Goal: Check status: Check status

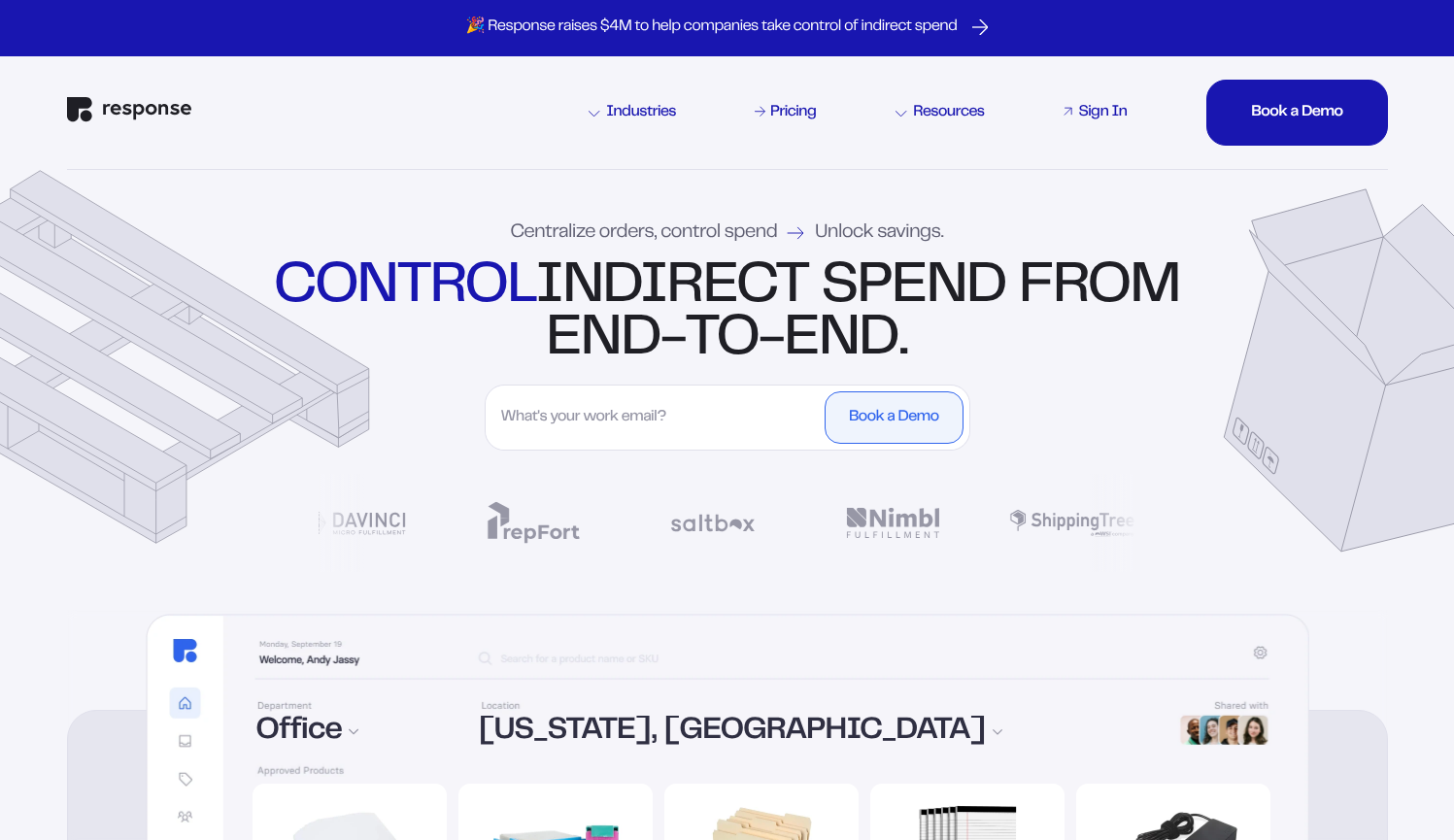
click at [1107, 111] on div "Sign In" at bounding box center [1102, 113] width 49 height 16
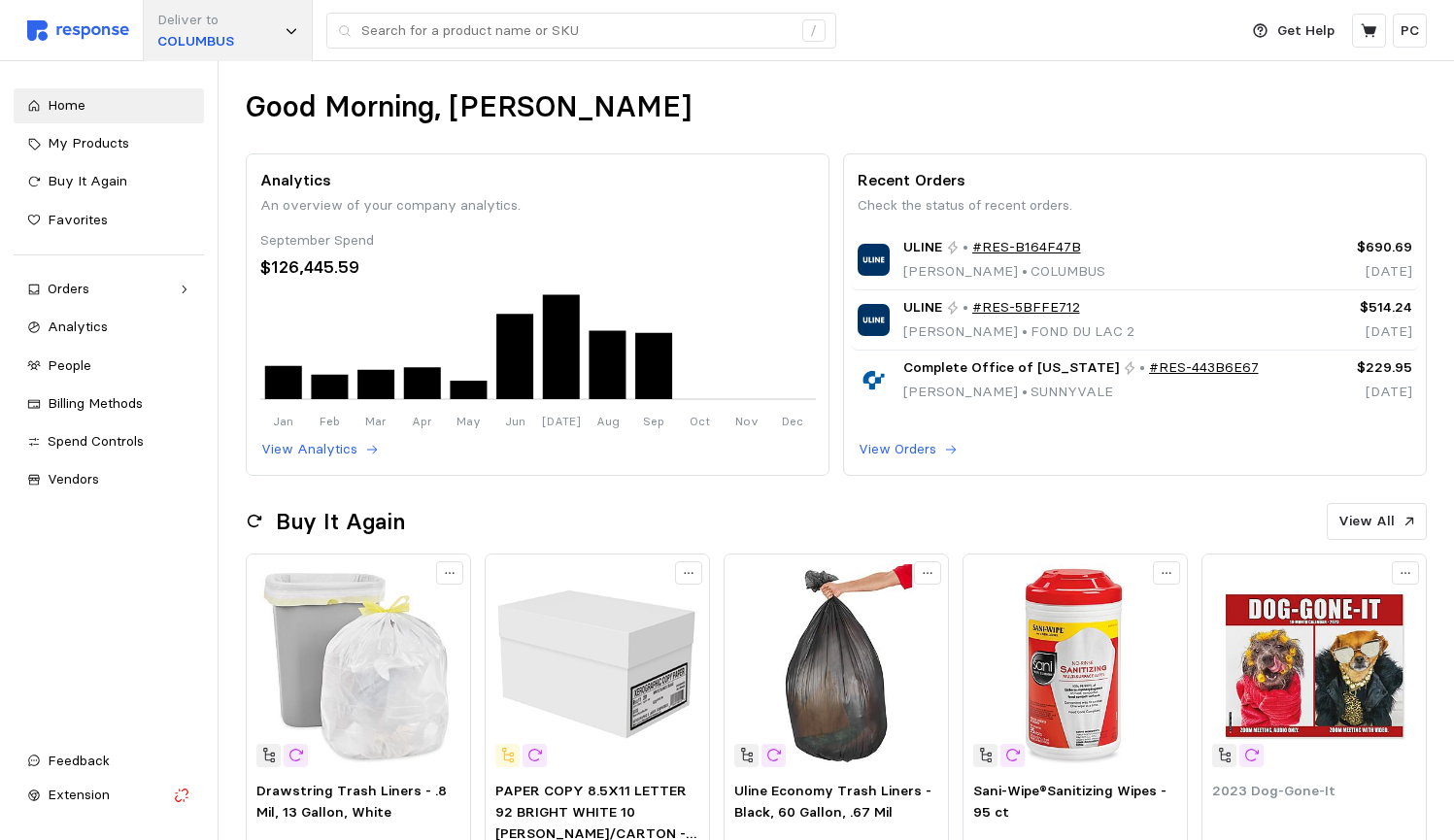
click at [239, 27] on div "Deliver to [GEOGRAPHIC_DATA]" at bounding box center [228, 31] width 170 height 61
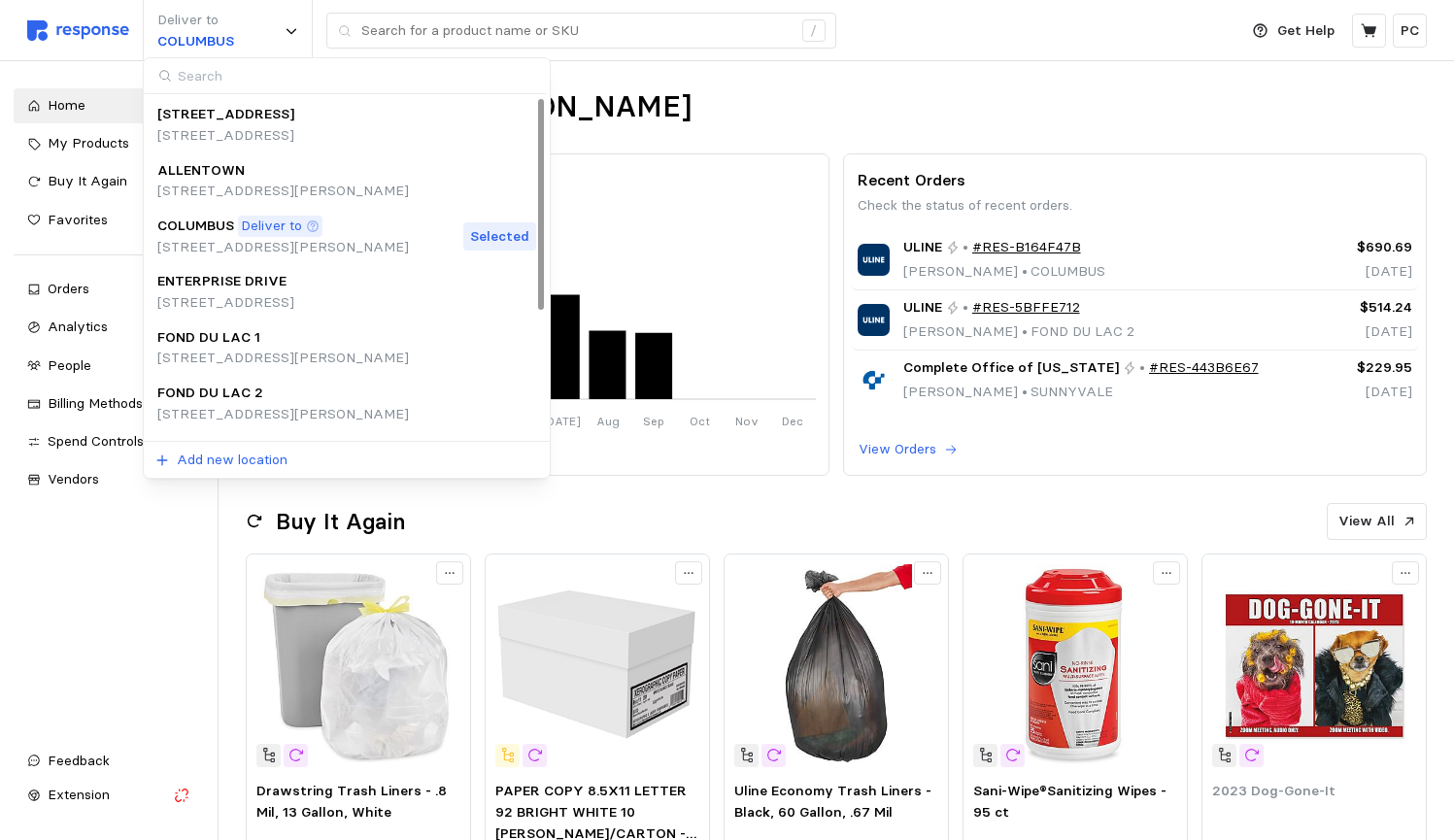
click at [354, 230] on div "COLUMBUS Deliver to" at bounding box center [283, 227] width 252 height 22
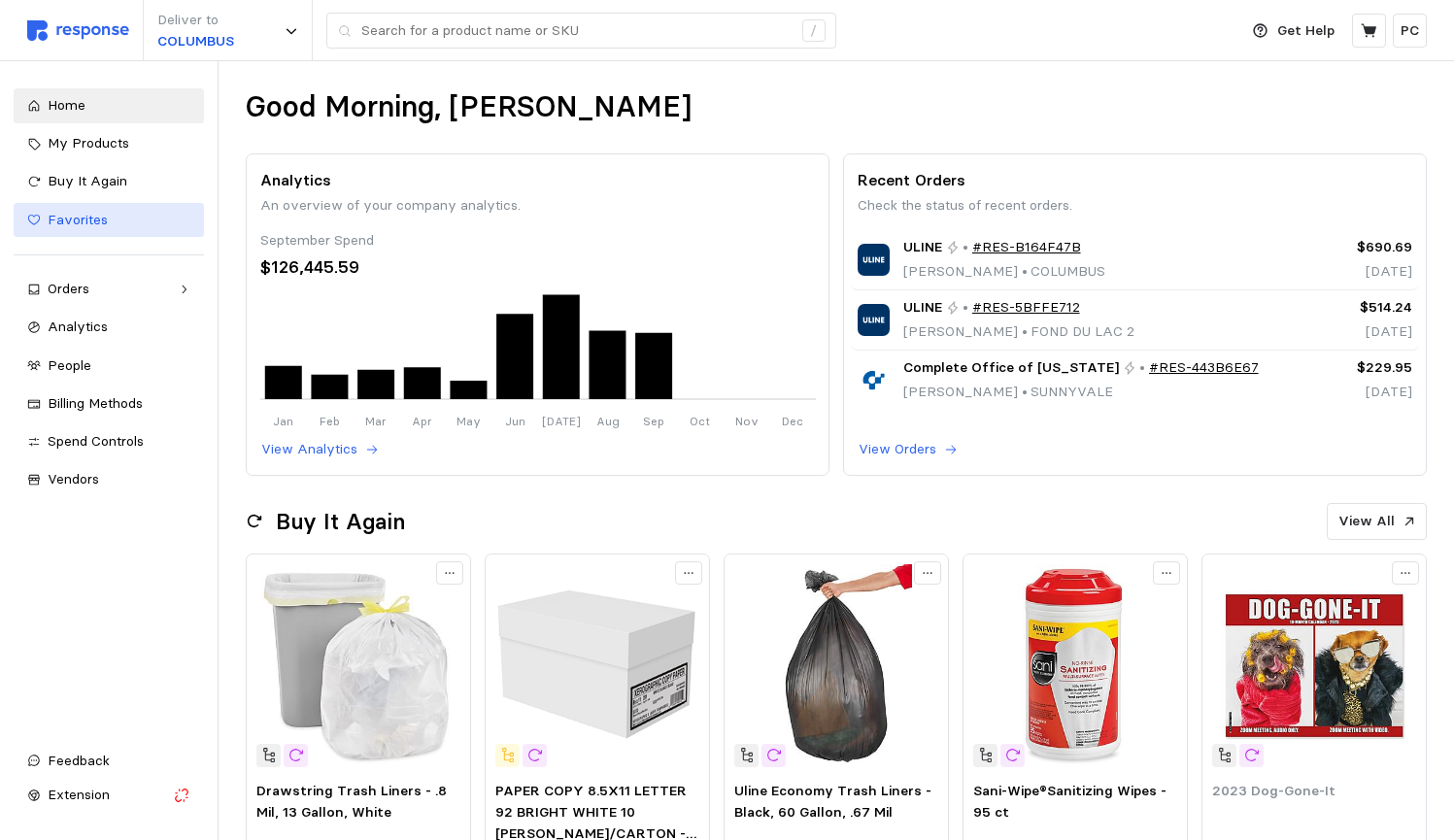
click at [107, 221] on div "Favorites" at bounding box center [119, 221] width 143 height 22
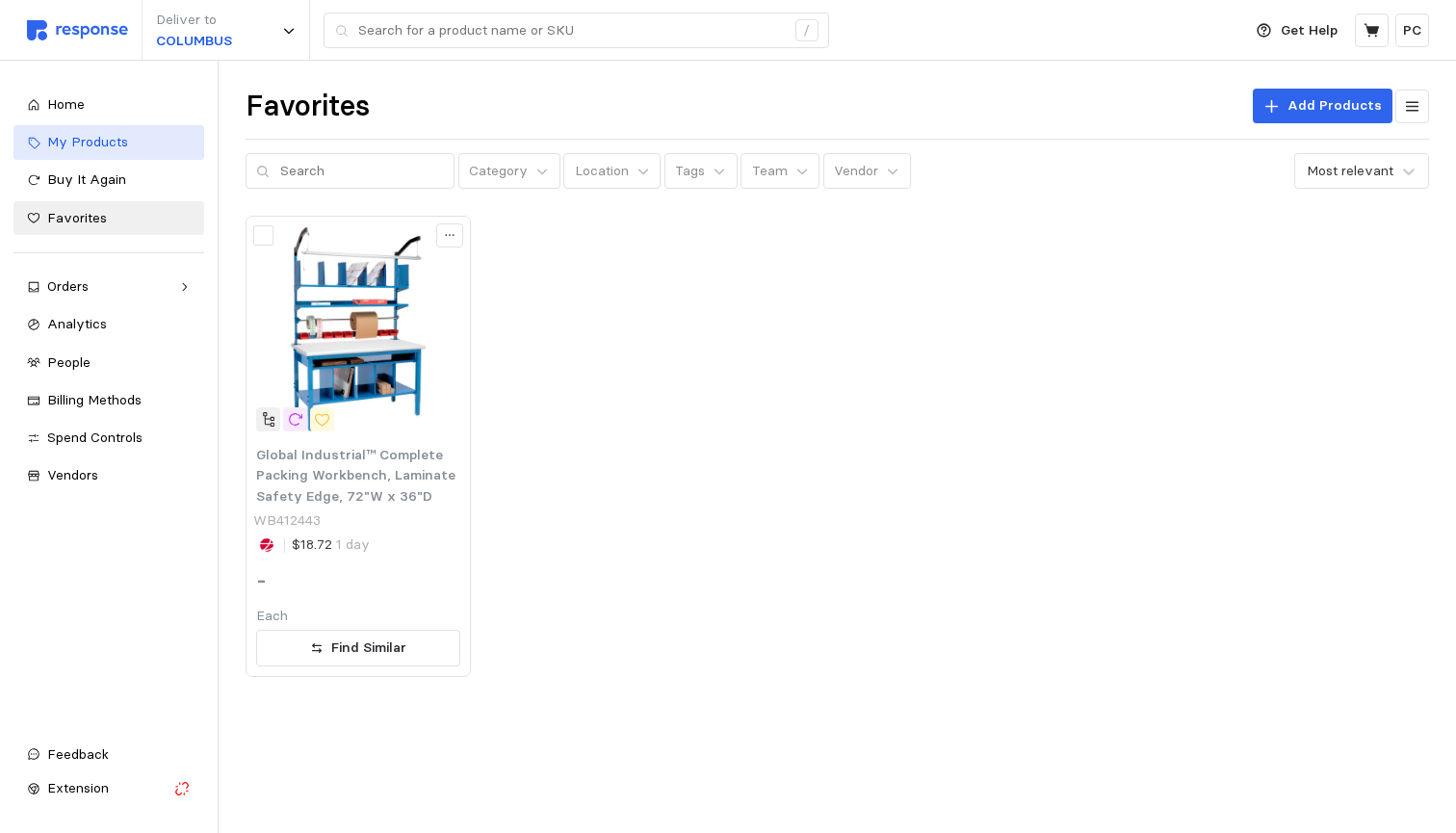
click at [133, 151] on div "My Products" at bounding box center [119, 142] width 143 height 22
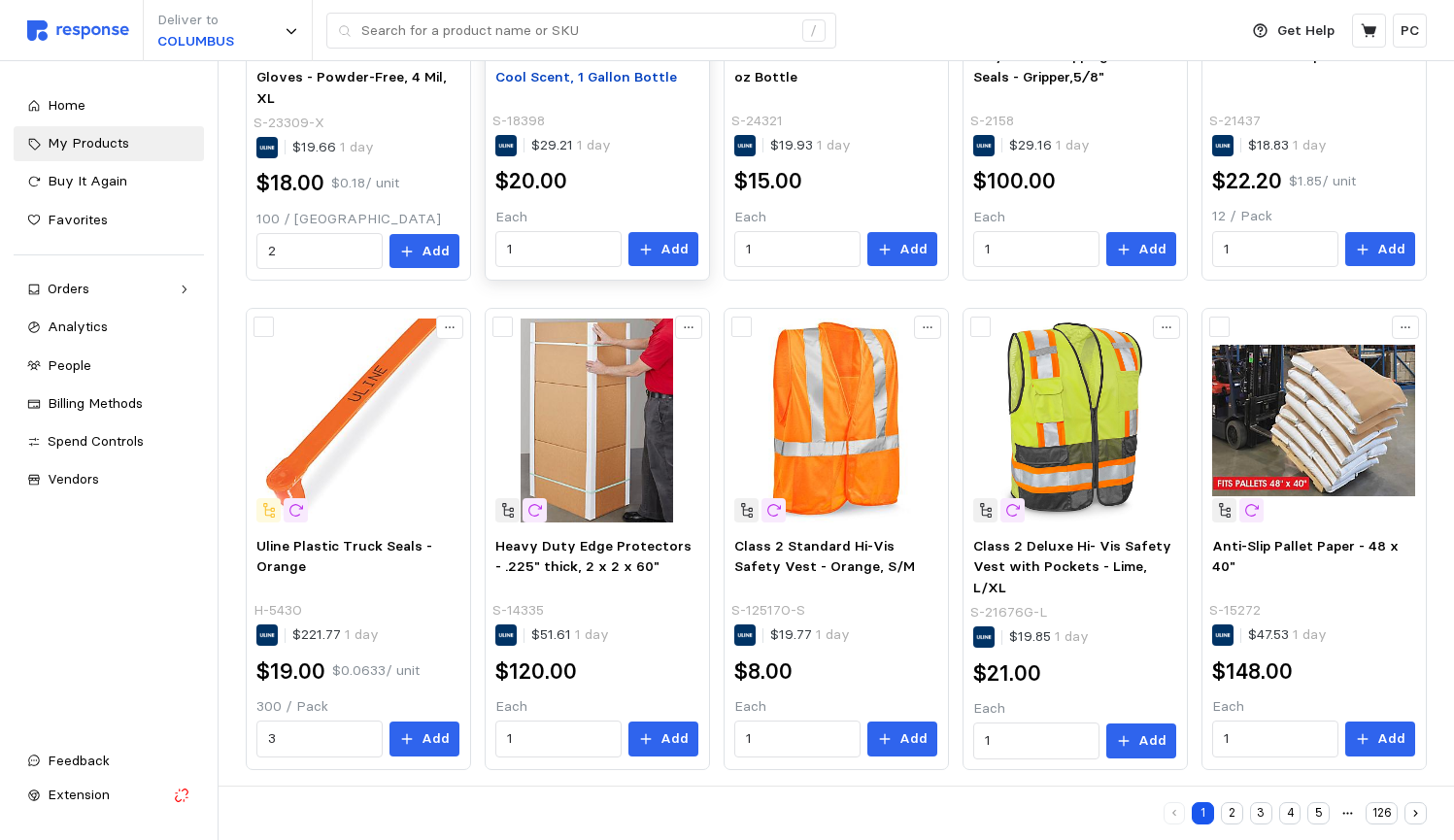
scroll to position [889, 0]
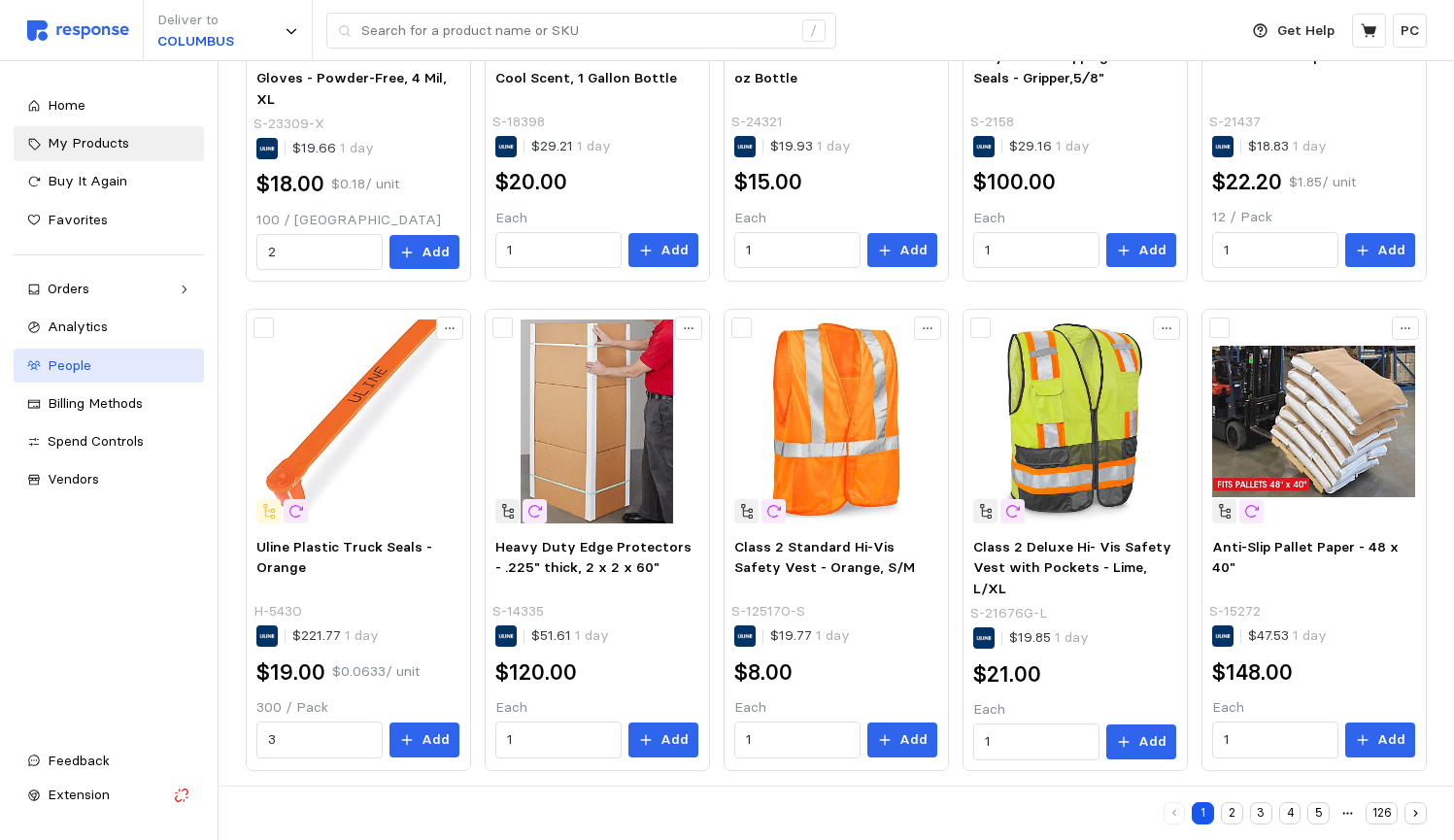
click at [55, 357] on span "People" at bounding box center [69, 366] width 44 height 18
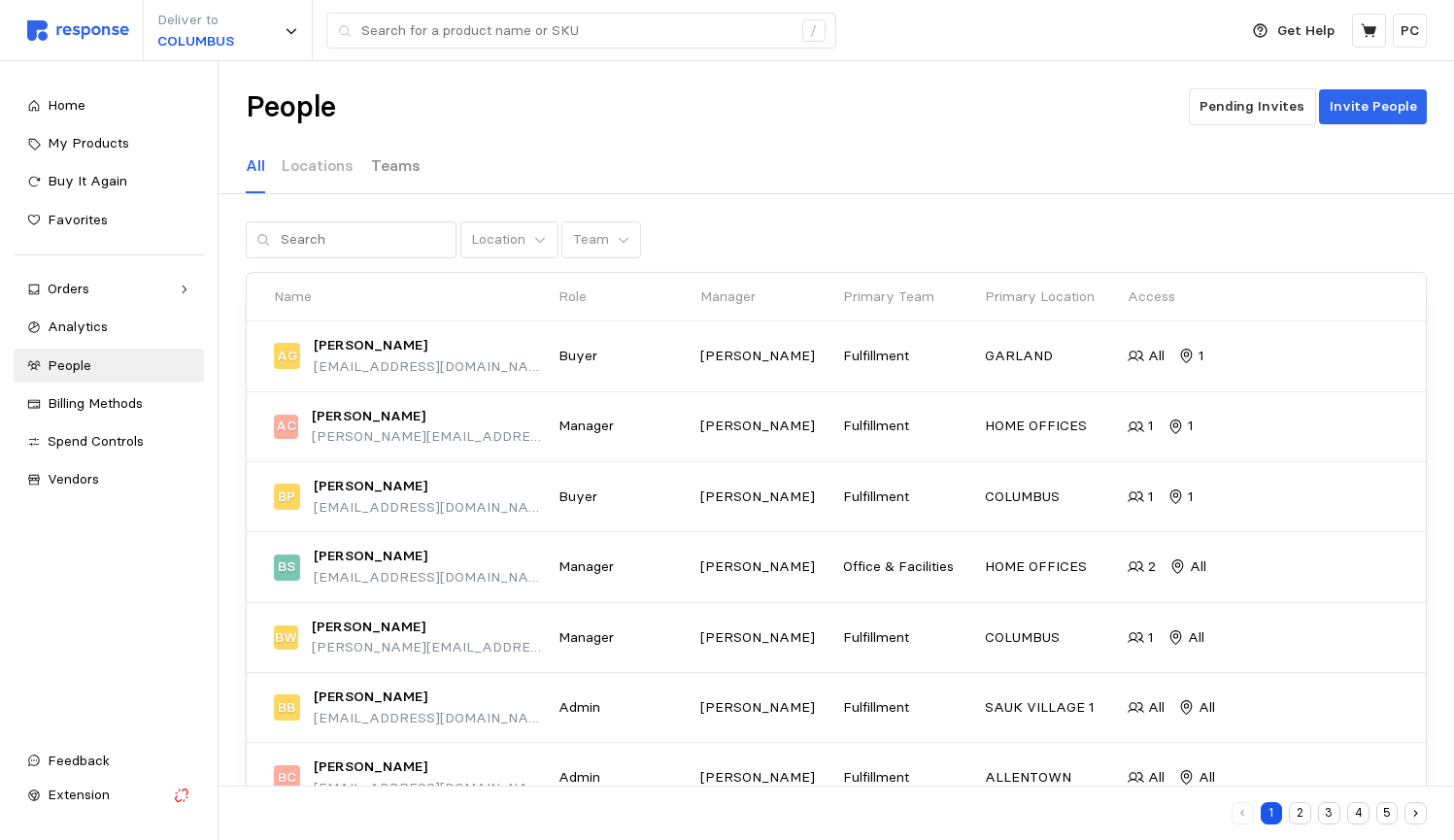
click at [386, 166] on p "Teams" at bounding box center [395, 165] width 50 height 25
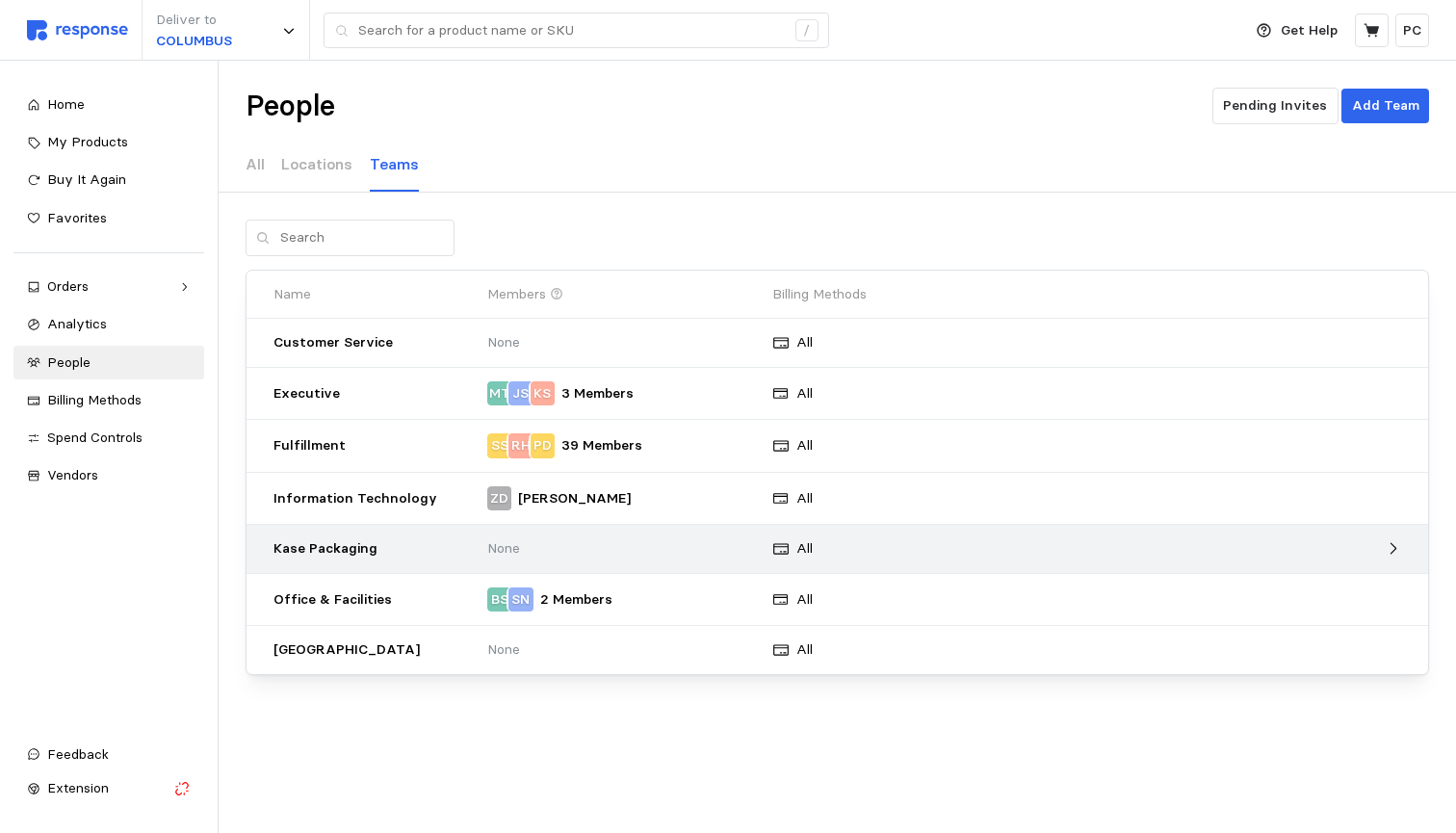
click at [360, 548] on p "Kase Packaging" at bounding box center [373, 549] width 200 height 22
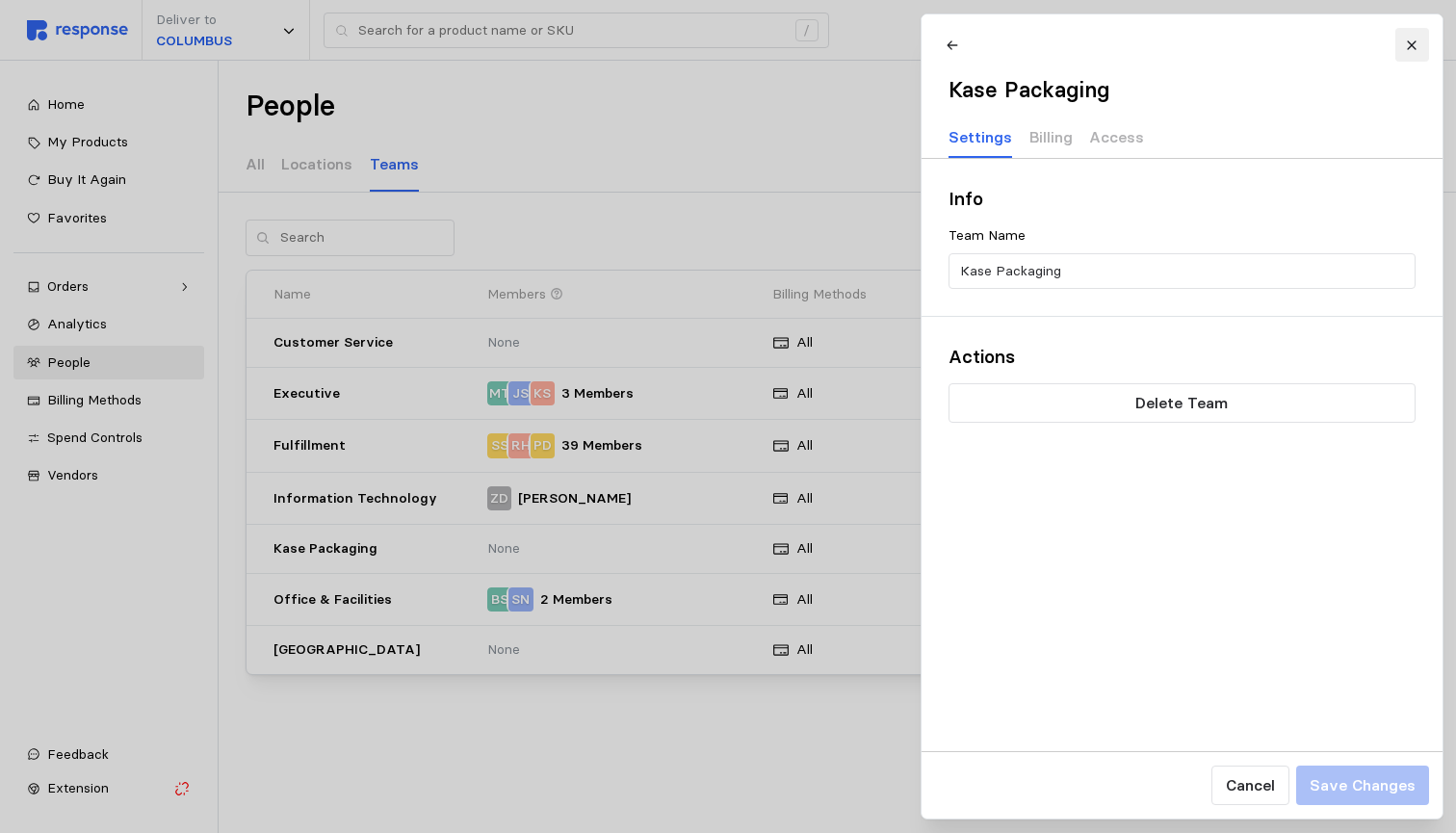
click at [1409, 46] on icon at bounding box center [1412, 45] width 14 height 14
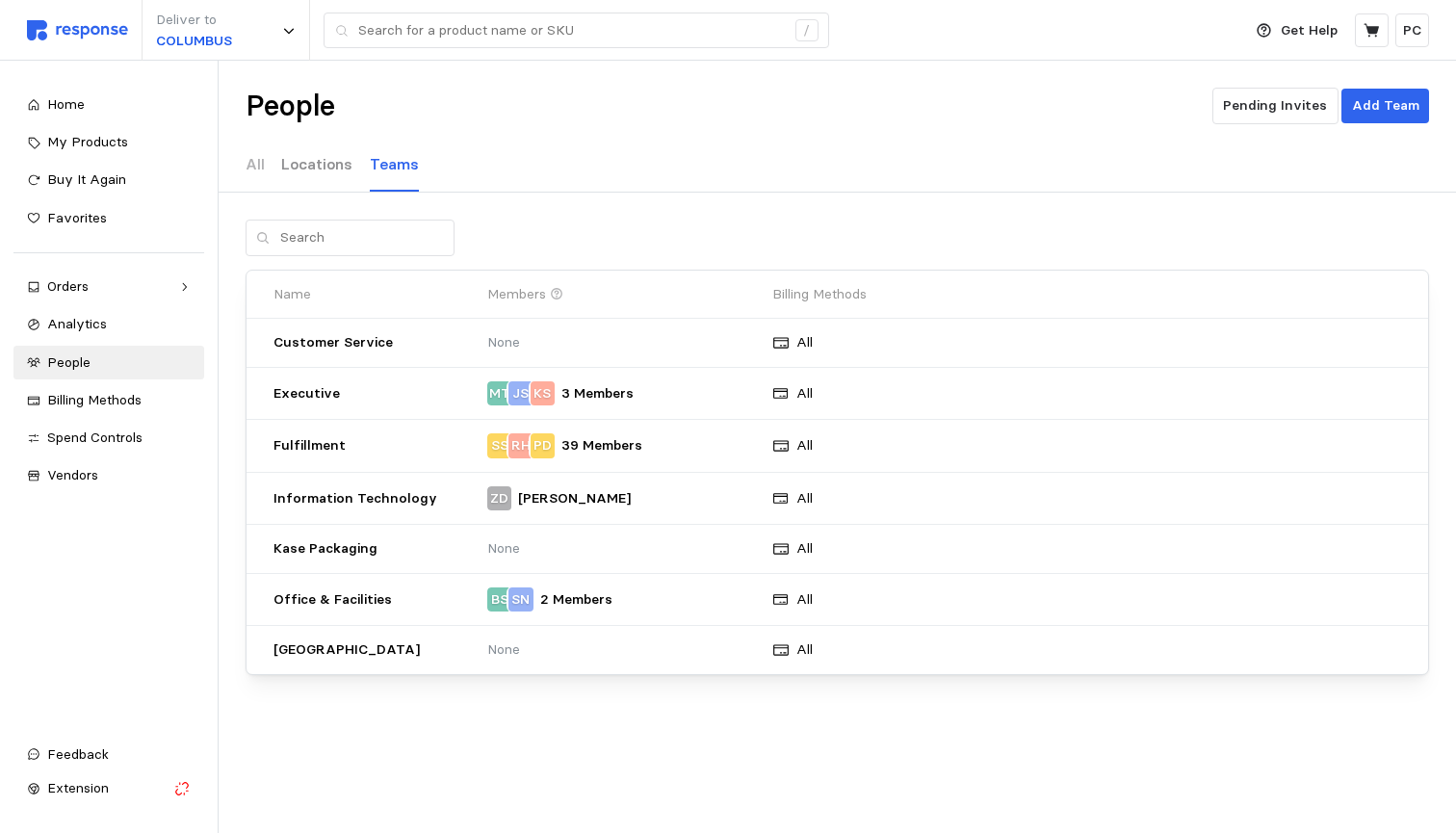
click at [318, 168] on p "Locations" at bounding box center [316, 164] width 72 height 25
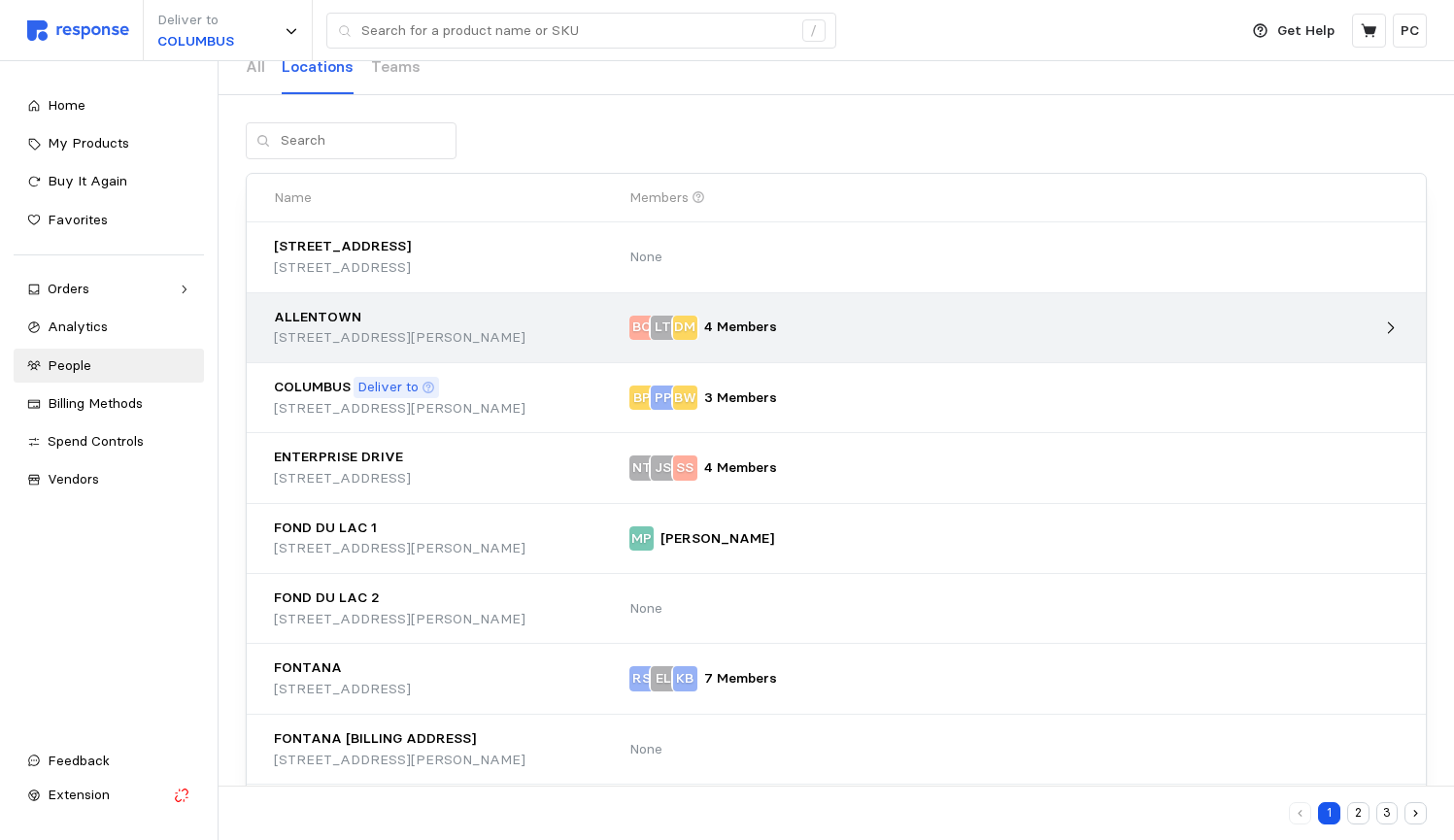
scroll to position [141, 0]
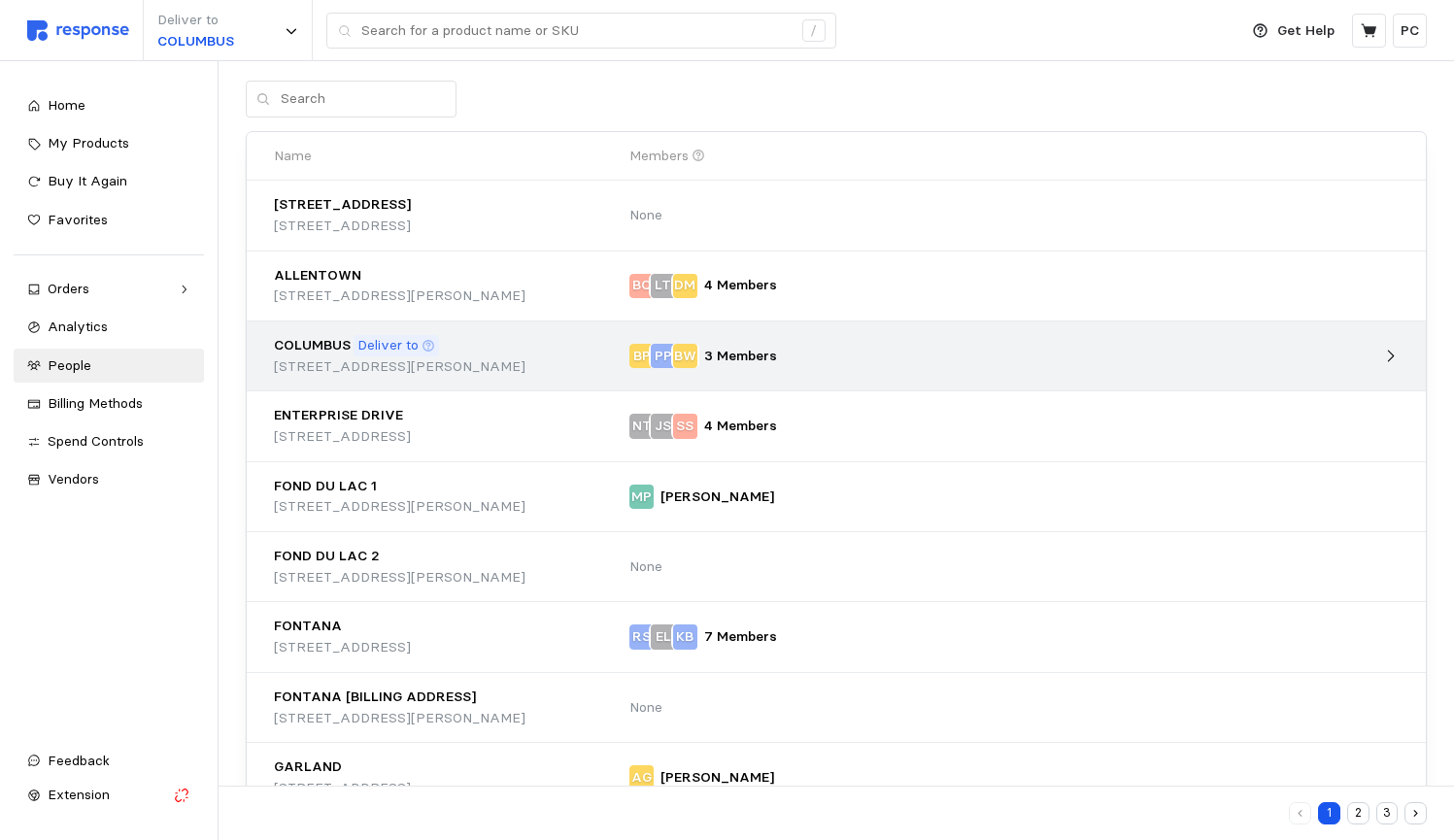
click at [347, 367] on p "[STREET_ADDRESS][PERSON_NAME]" at bounding box center [444, 368] width 342 height 22
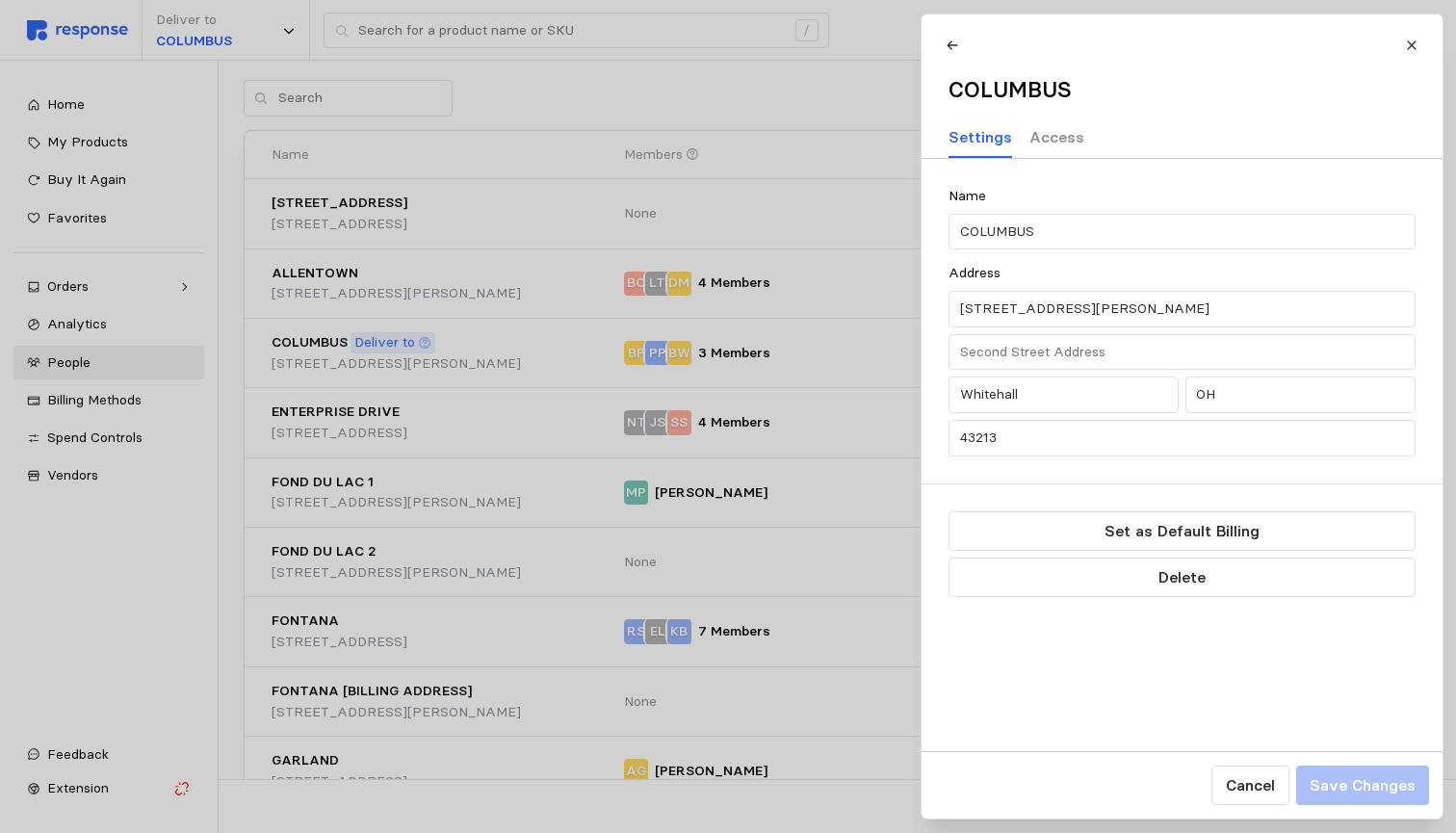
click at [1052, 132] on p "Access" at bounding box center [1056, 137] width 55 height 25
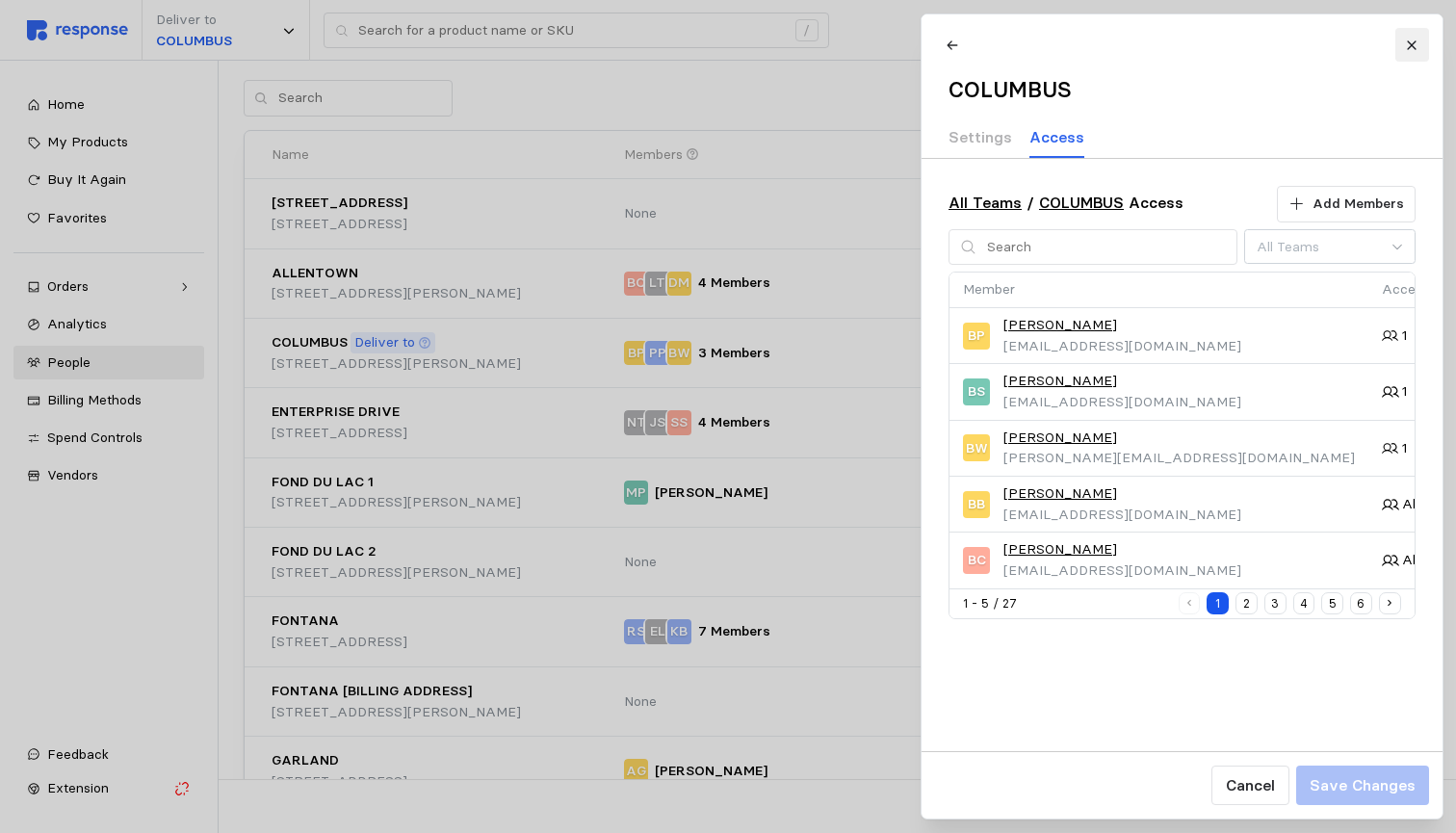
click at [1409, 47] on icon at bounding box center [1411, 44] width 9 height 9
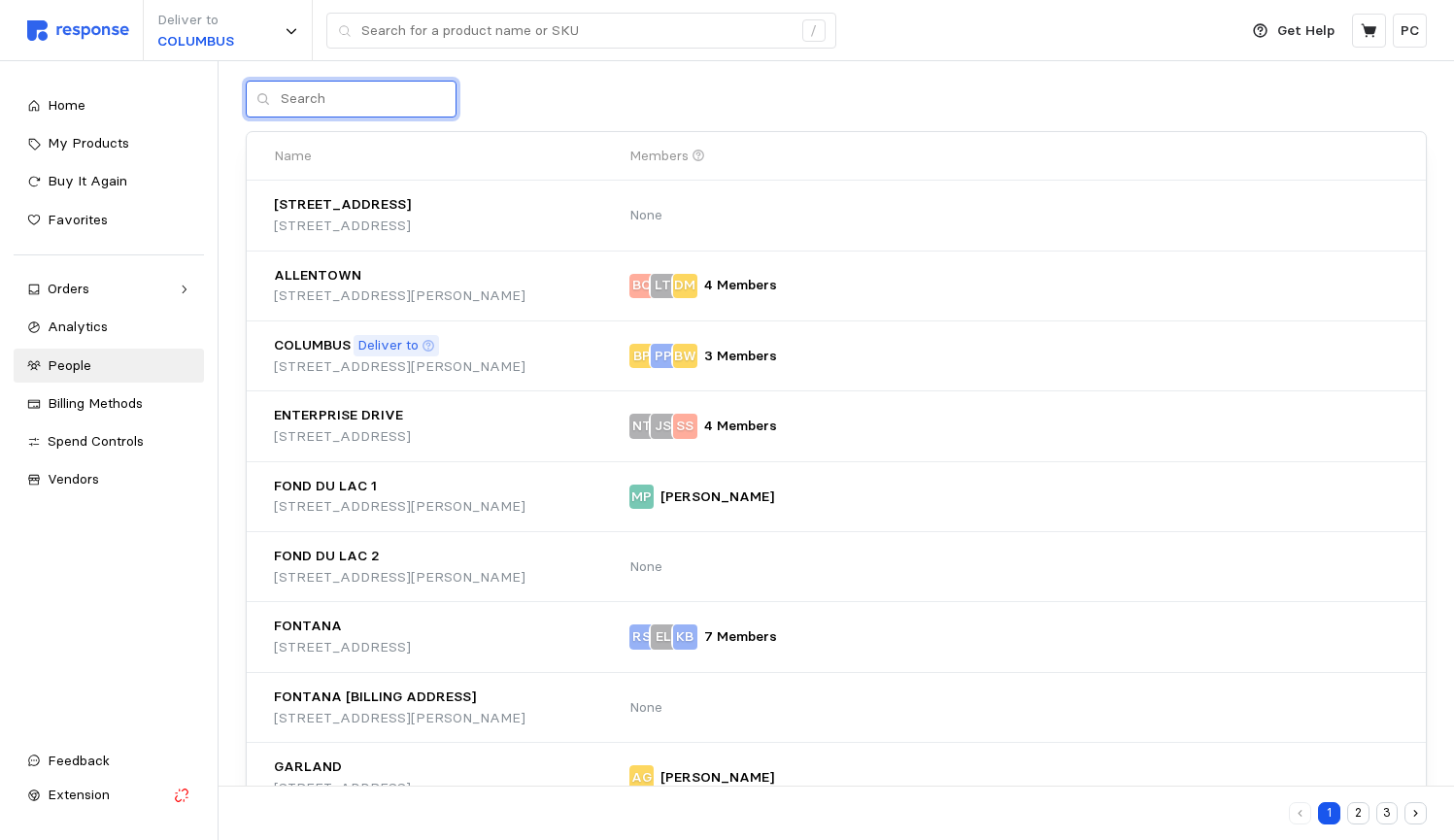
click at [346, 99] on input "text" at bounding box center [363, 98] width 166 height 35
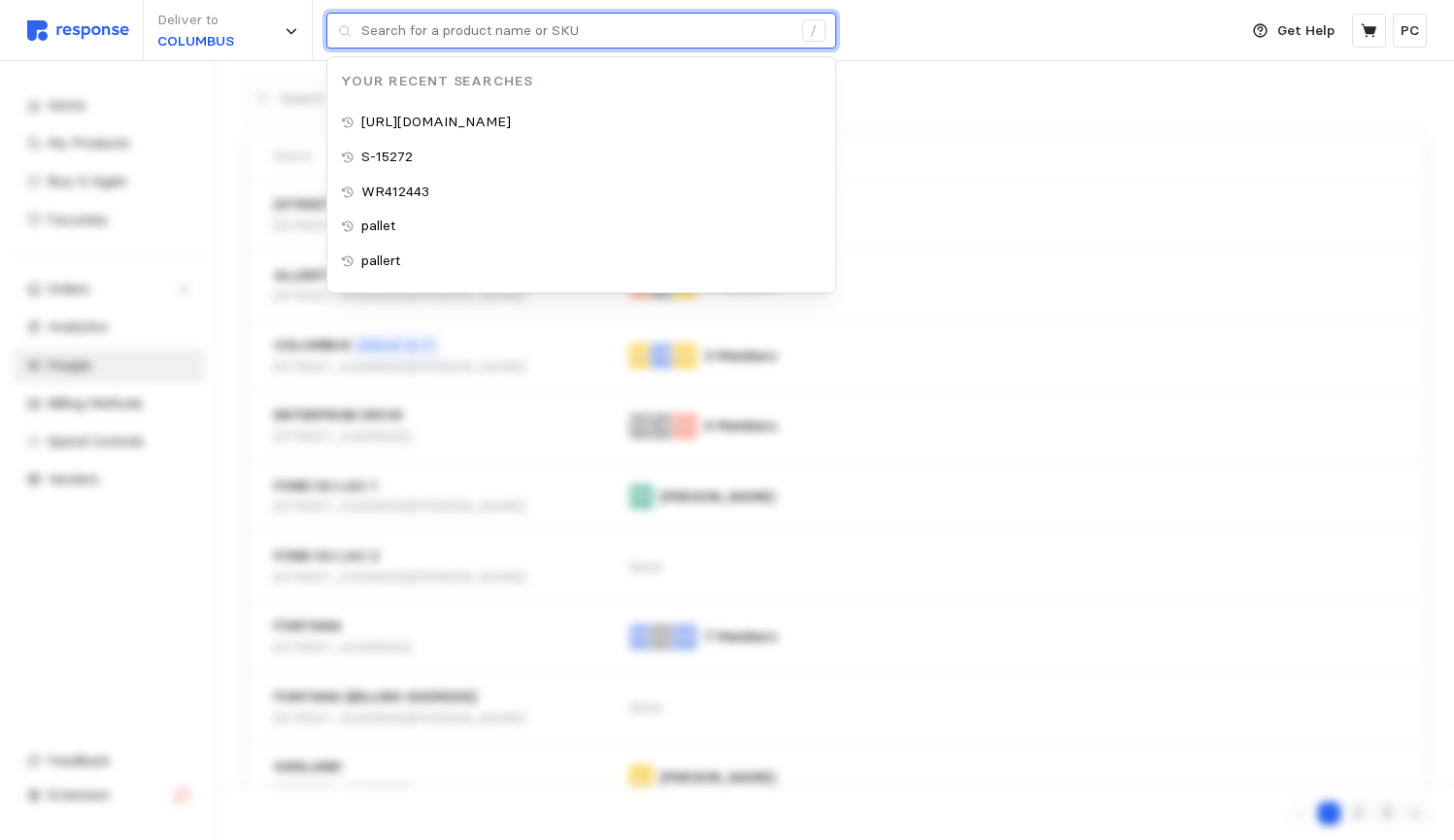
click at [513, 35] on input "text" at bounding box center [577, 31] width 430 height 35
paste input "S-6169"
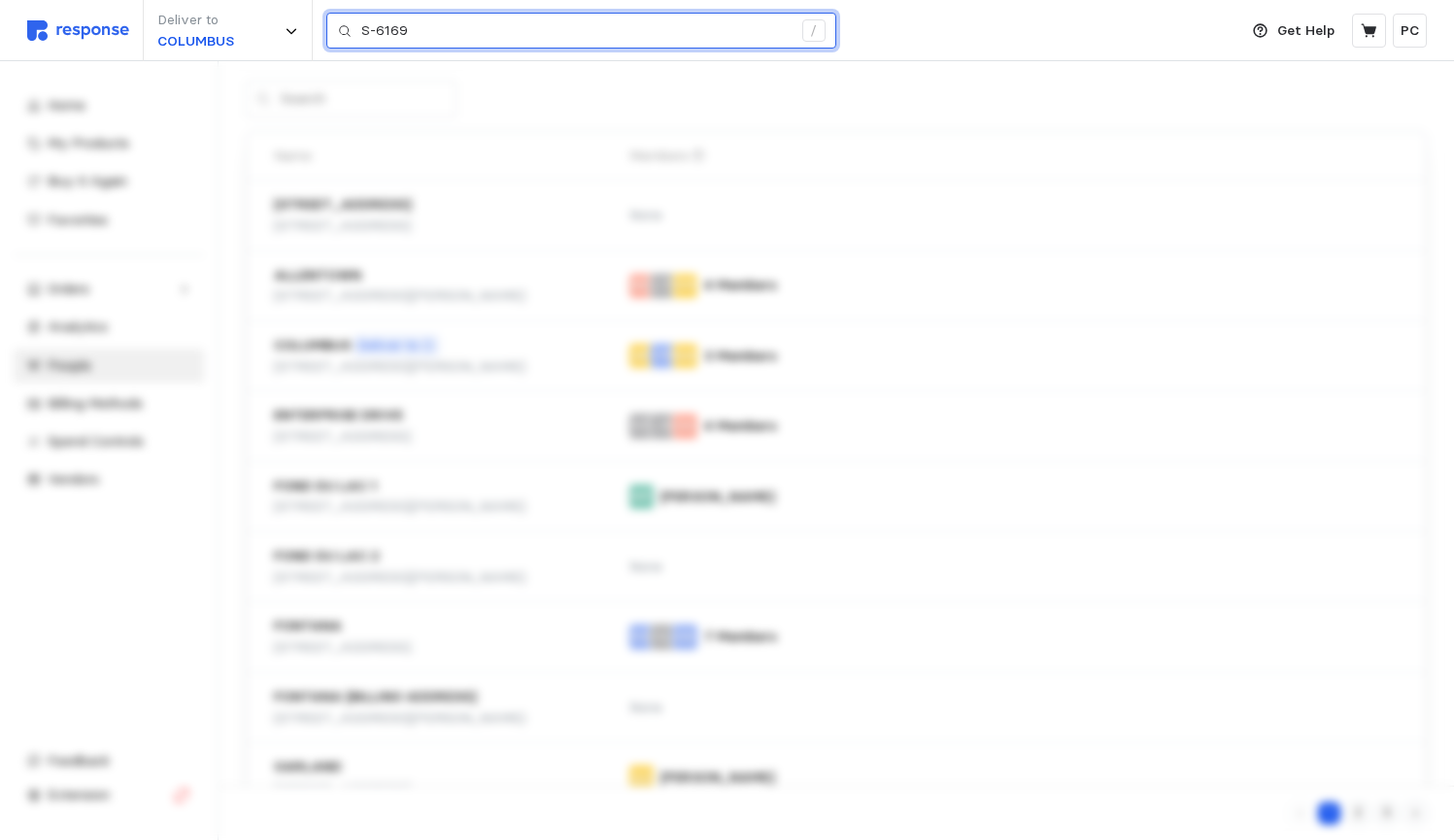
type input "S-6169"
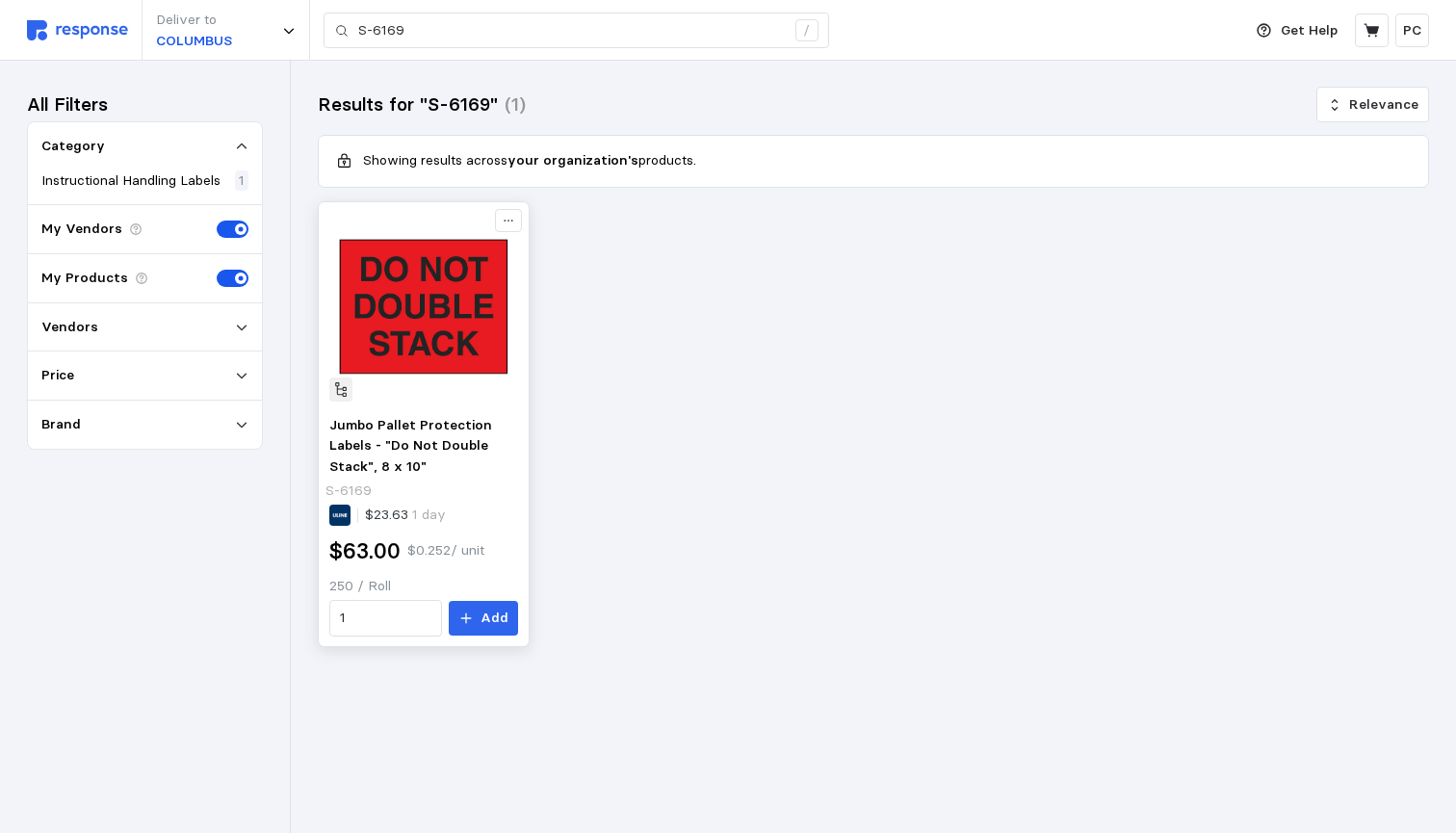
click at [446, 380] on img at bounding box center [423, 306] width 190 height 190
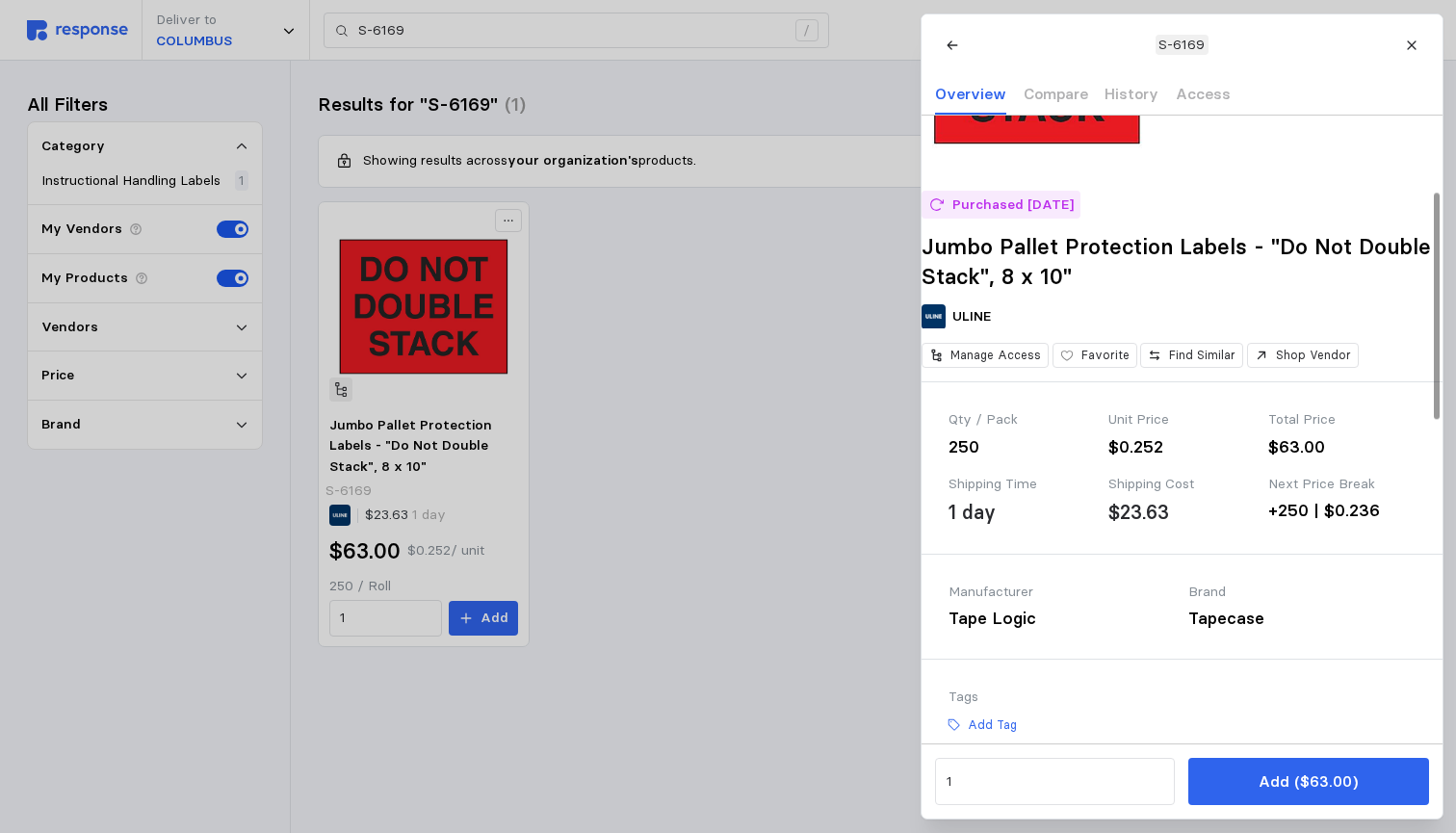
scroll to position [94, 0]
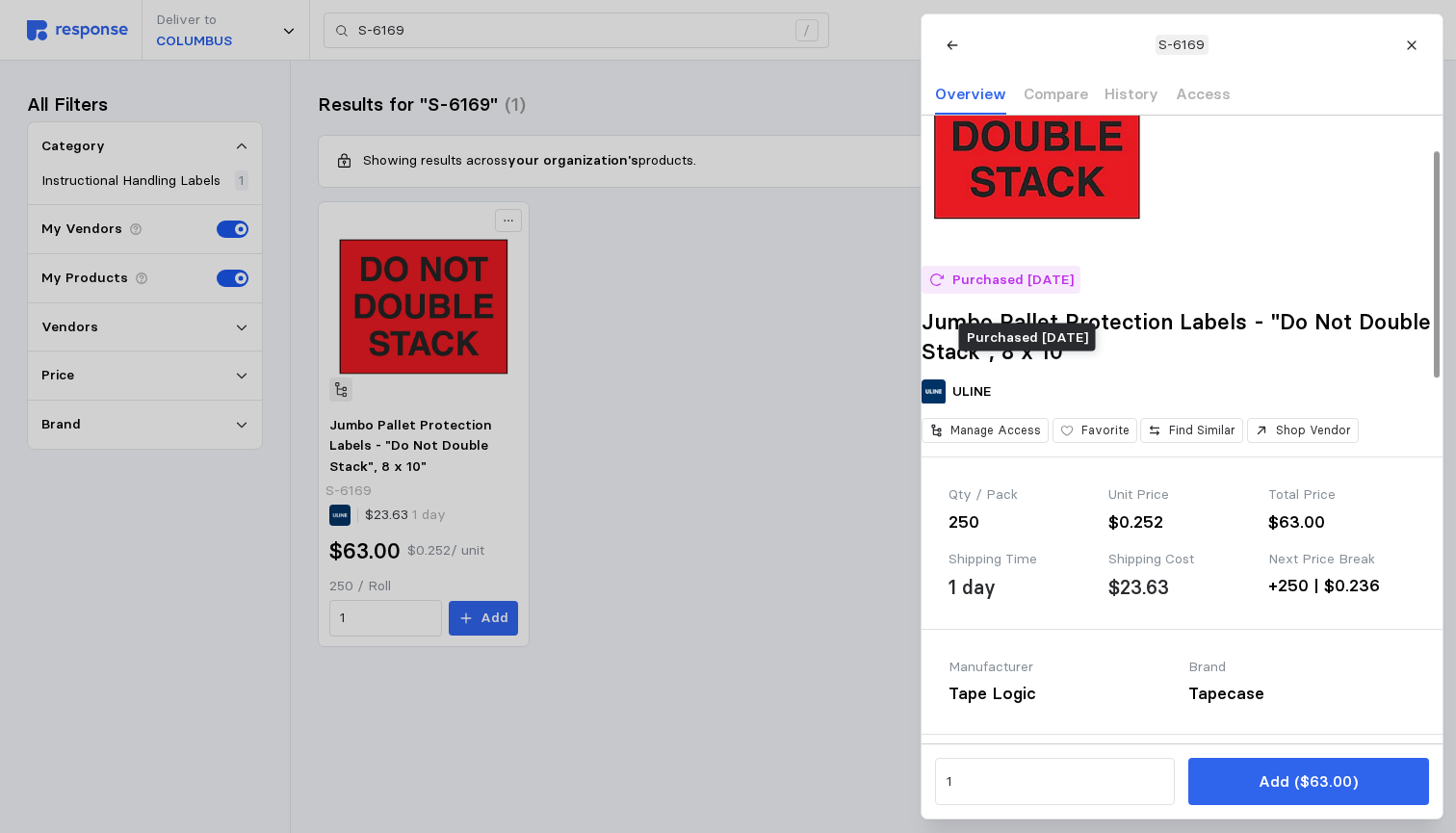
click at [1001, 291] on p "Purchased [DATE]" at bounding box center [1012, 280] width 122 height 22
click at [1117, 89] on p "History" at bounding box center [1131, 93] width 54 height 25
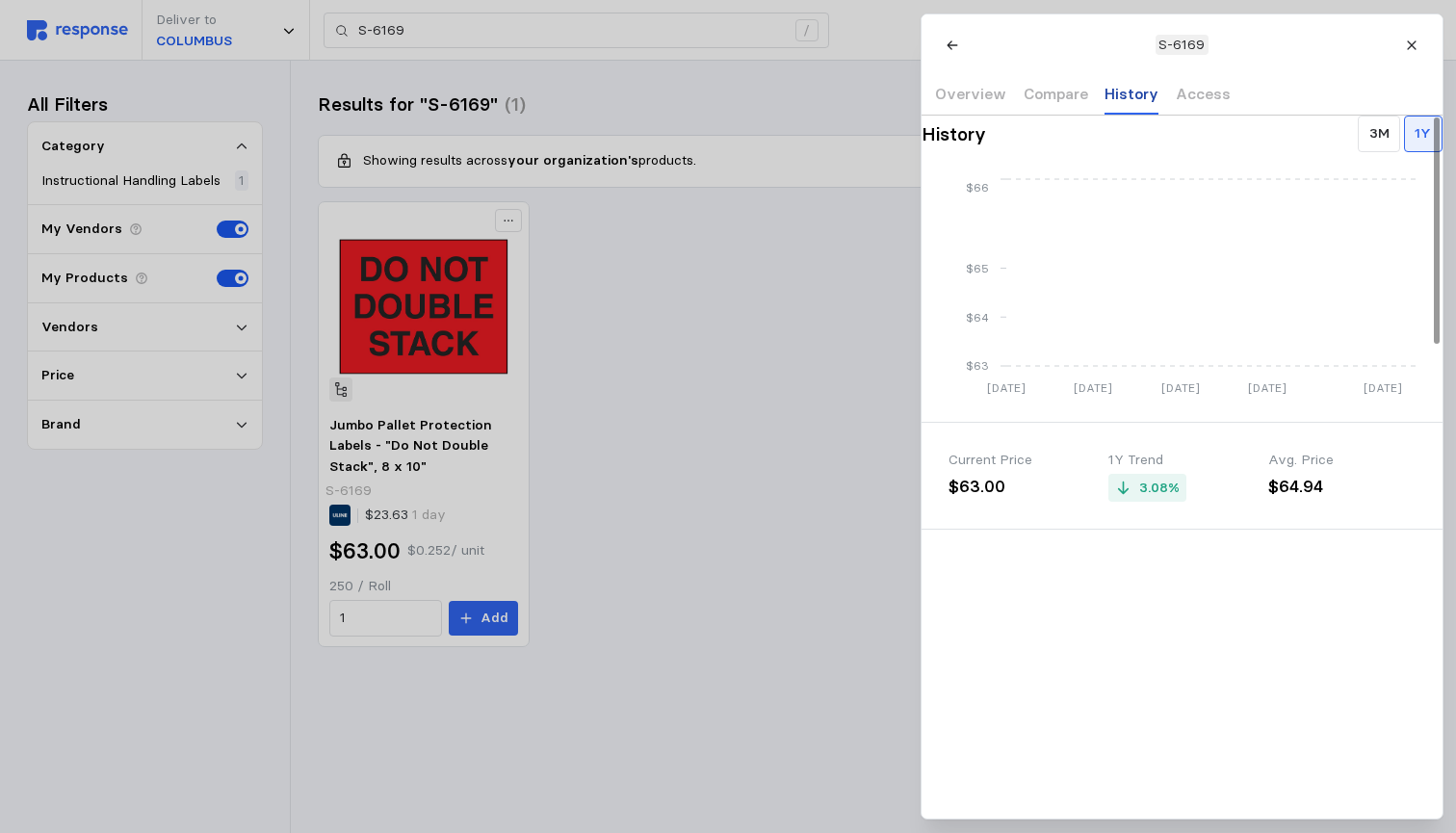
scroll to position [0, 0]
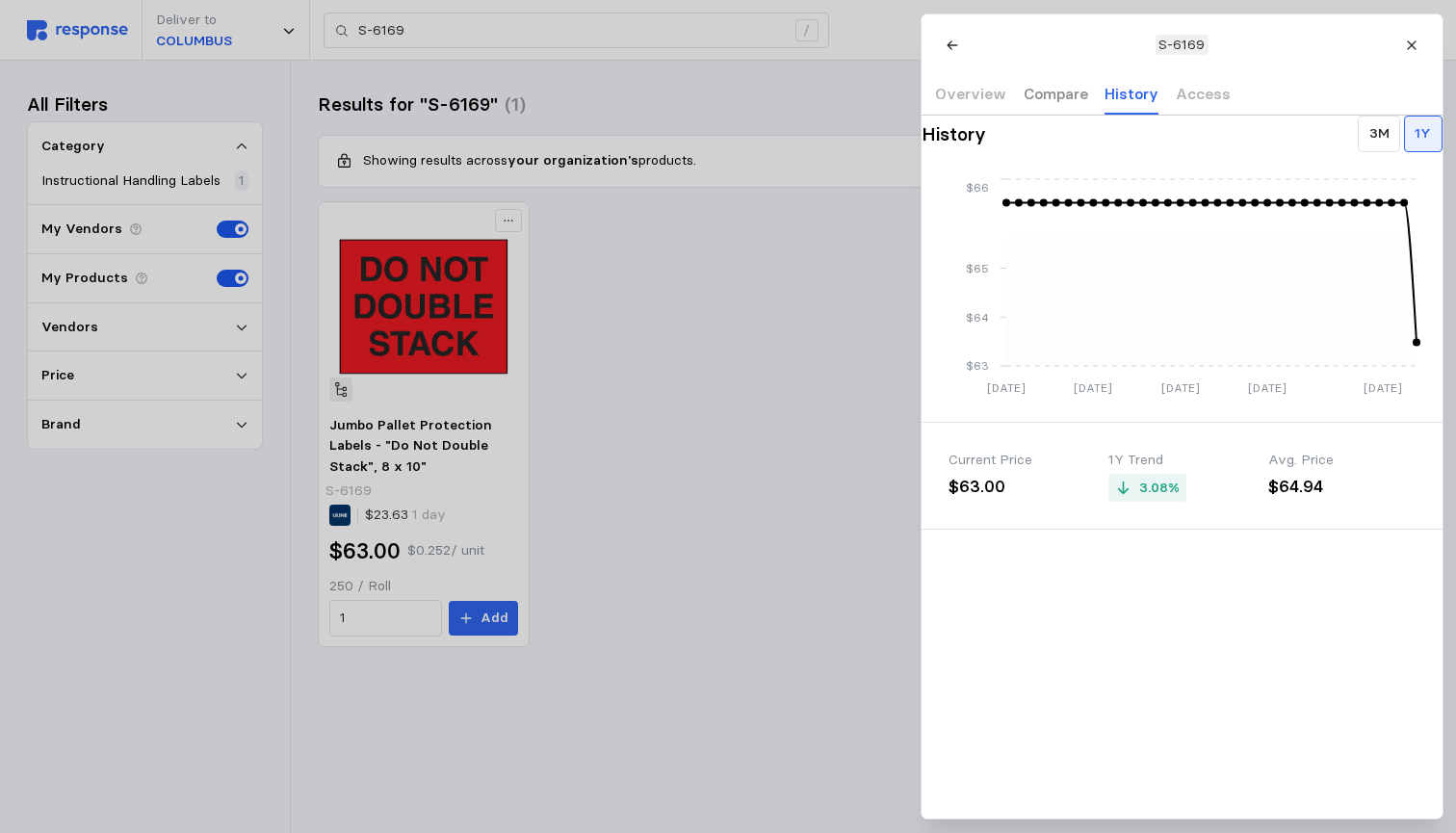
click at [1044, 98] on p "Compare" at bounding box center [1055, 93] width 65 height 25
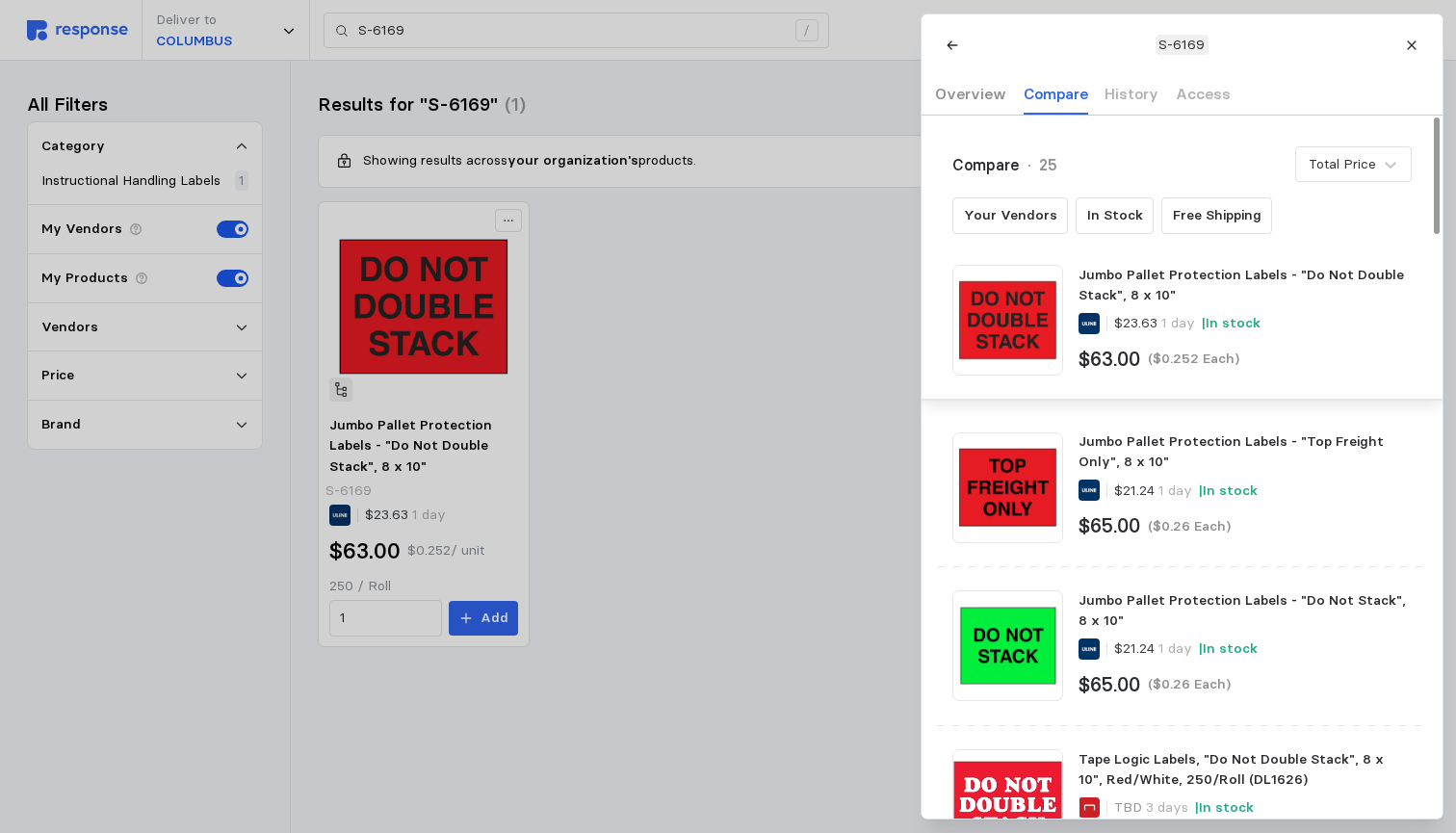
click at [967, 89] on p "Overview" at bounding box center [971, 93] width 72 height 25
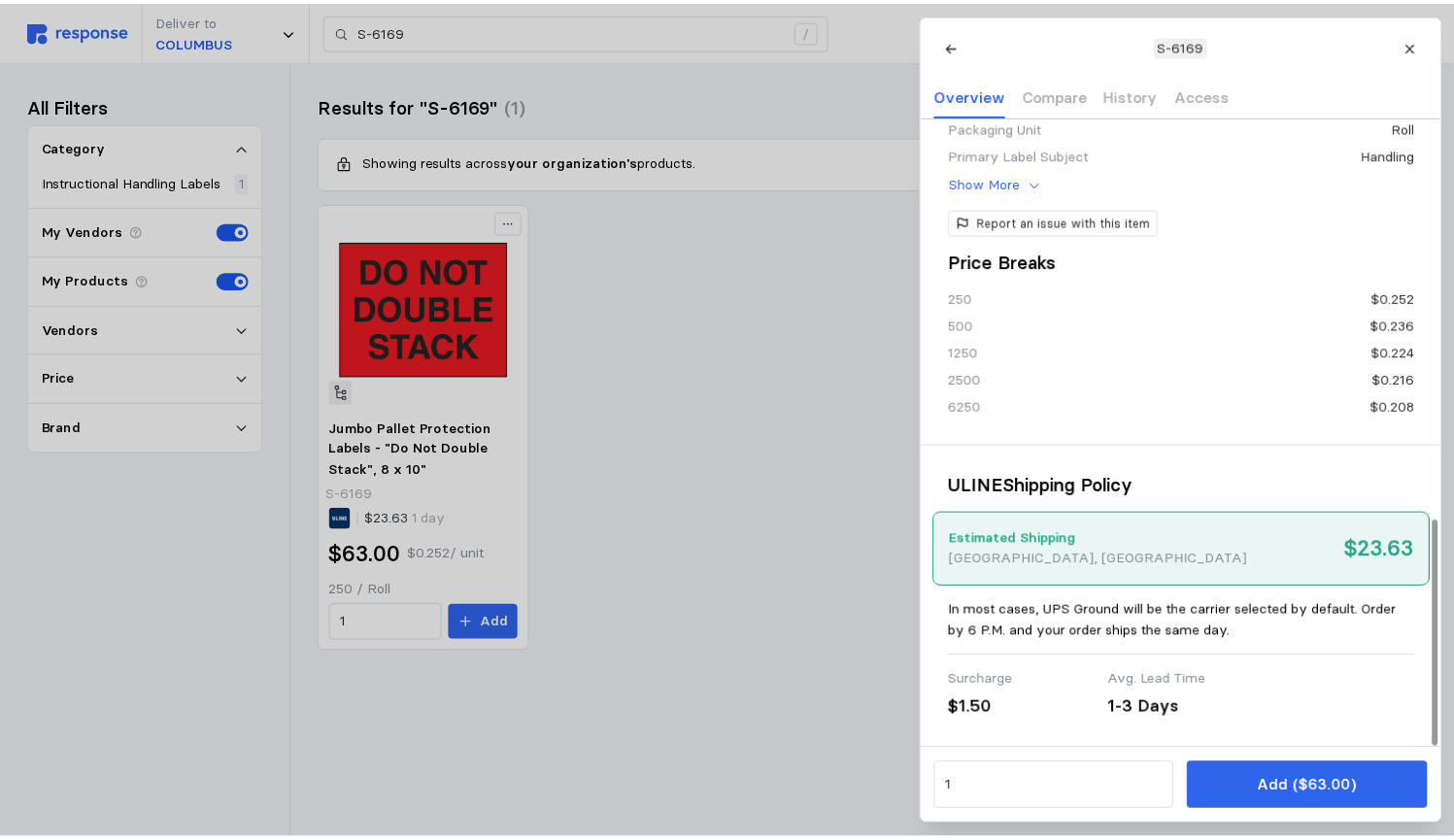
scroll to position [1119, 0]
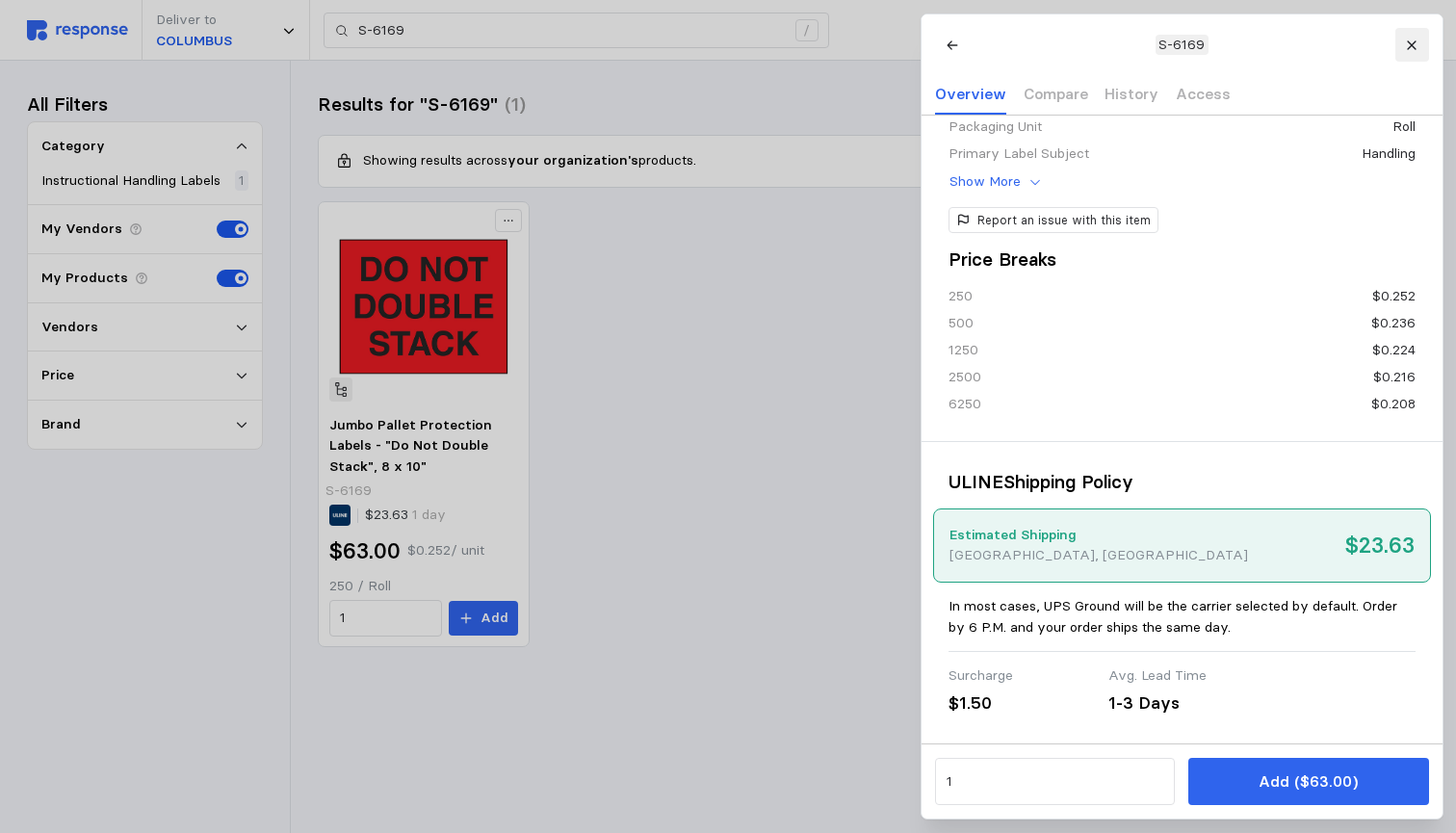
click at [1404, 39] on button at bounding box center [1411, 44] width 33 height 33
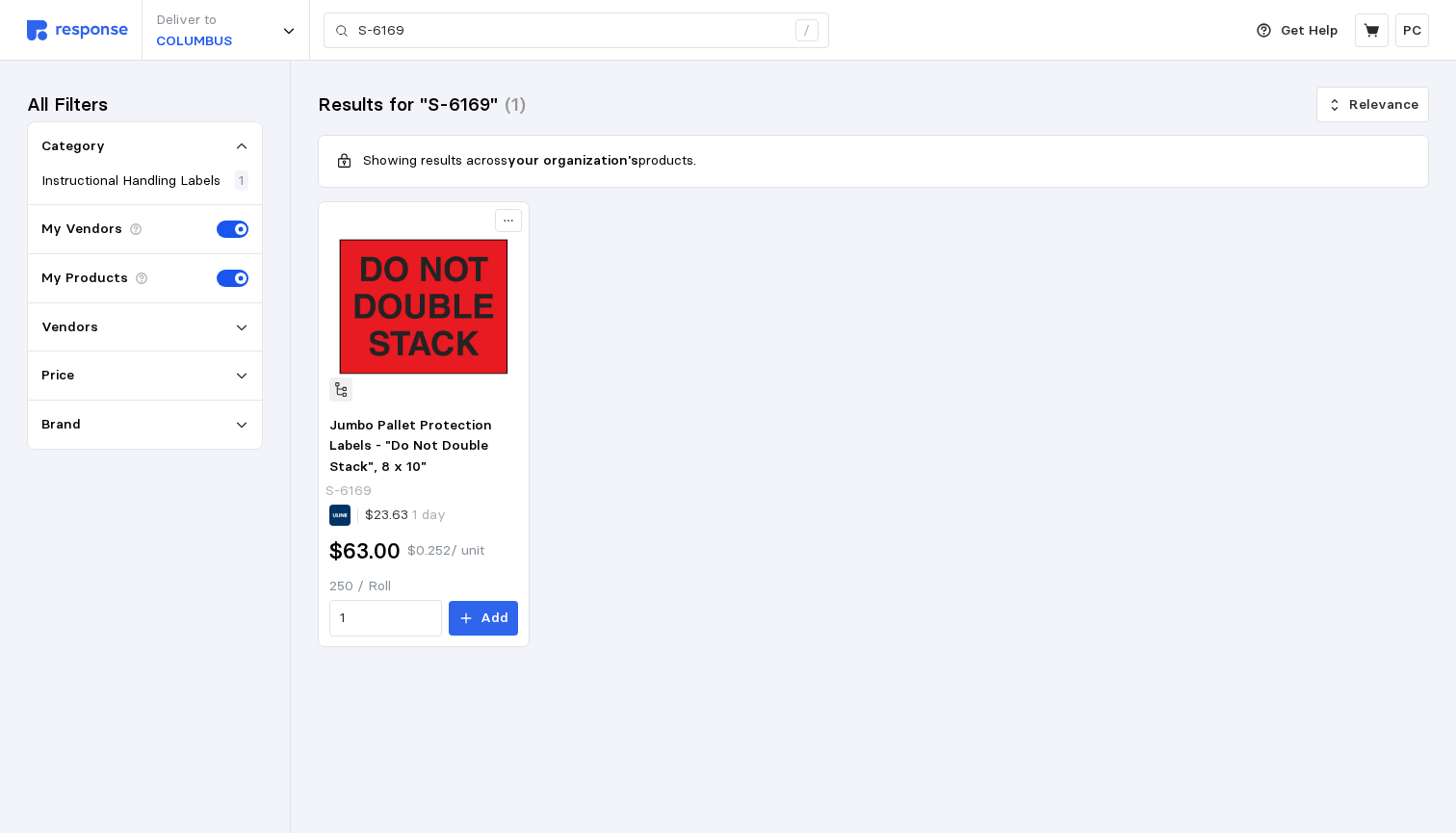
click at [84, 30] on img at bounding box center [77, 30] width 101 height 21
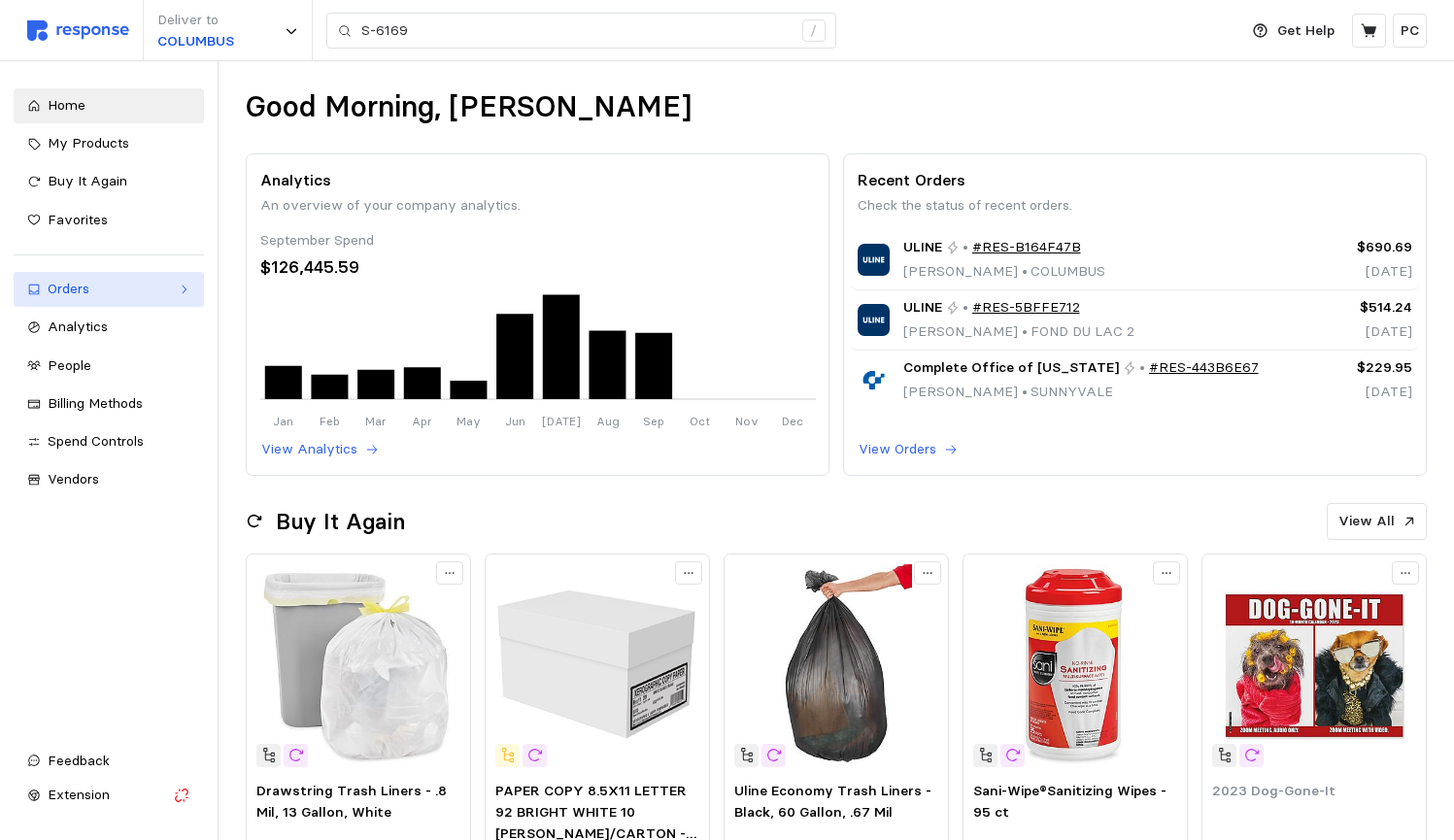
click at [102, 291] on div "Orders" at bounding box center [109, 289] width 123 height 22
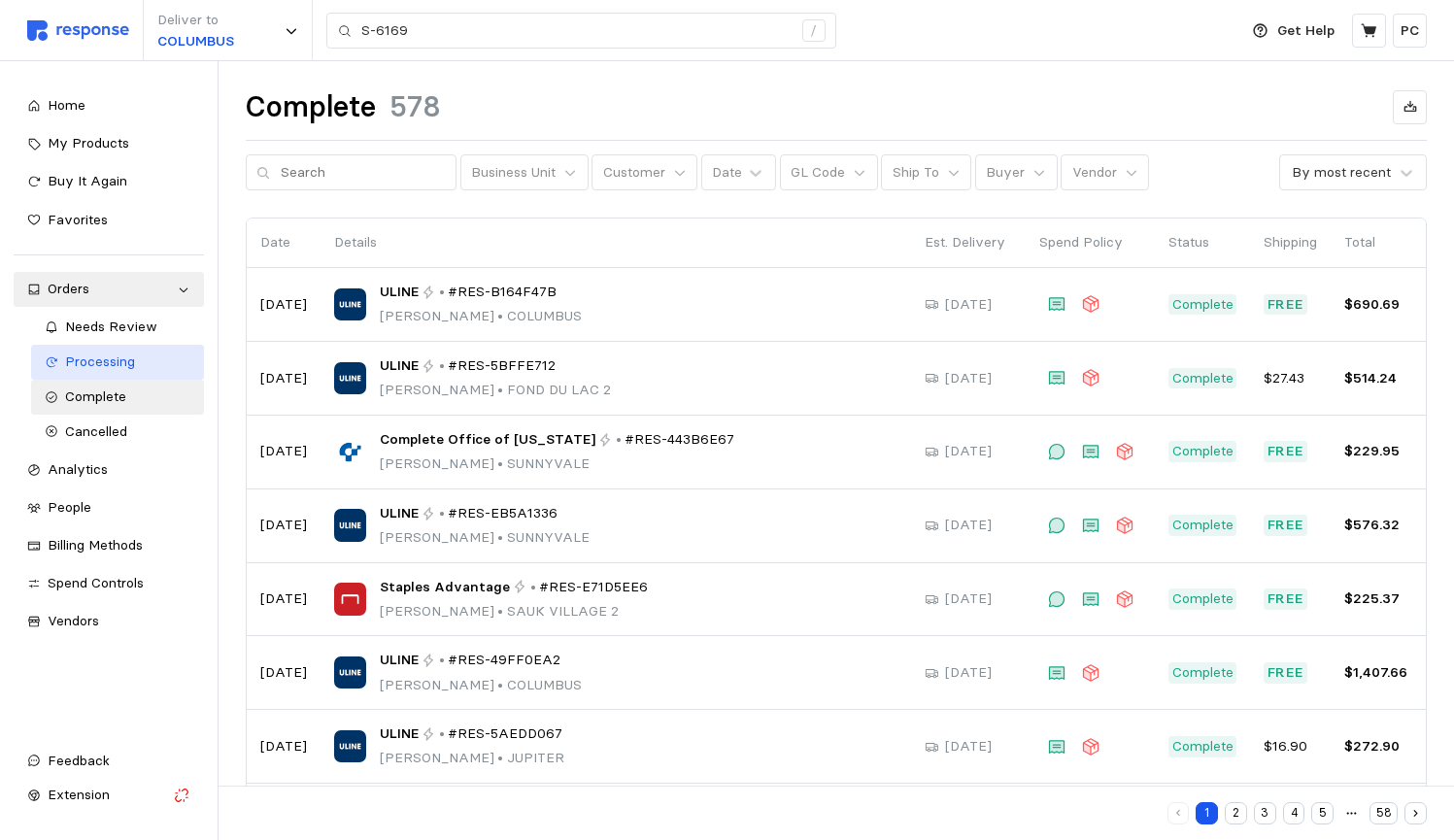
click at [106, 356] on span "Processing" at bounding box center [100, 362] width 70 height 18
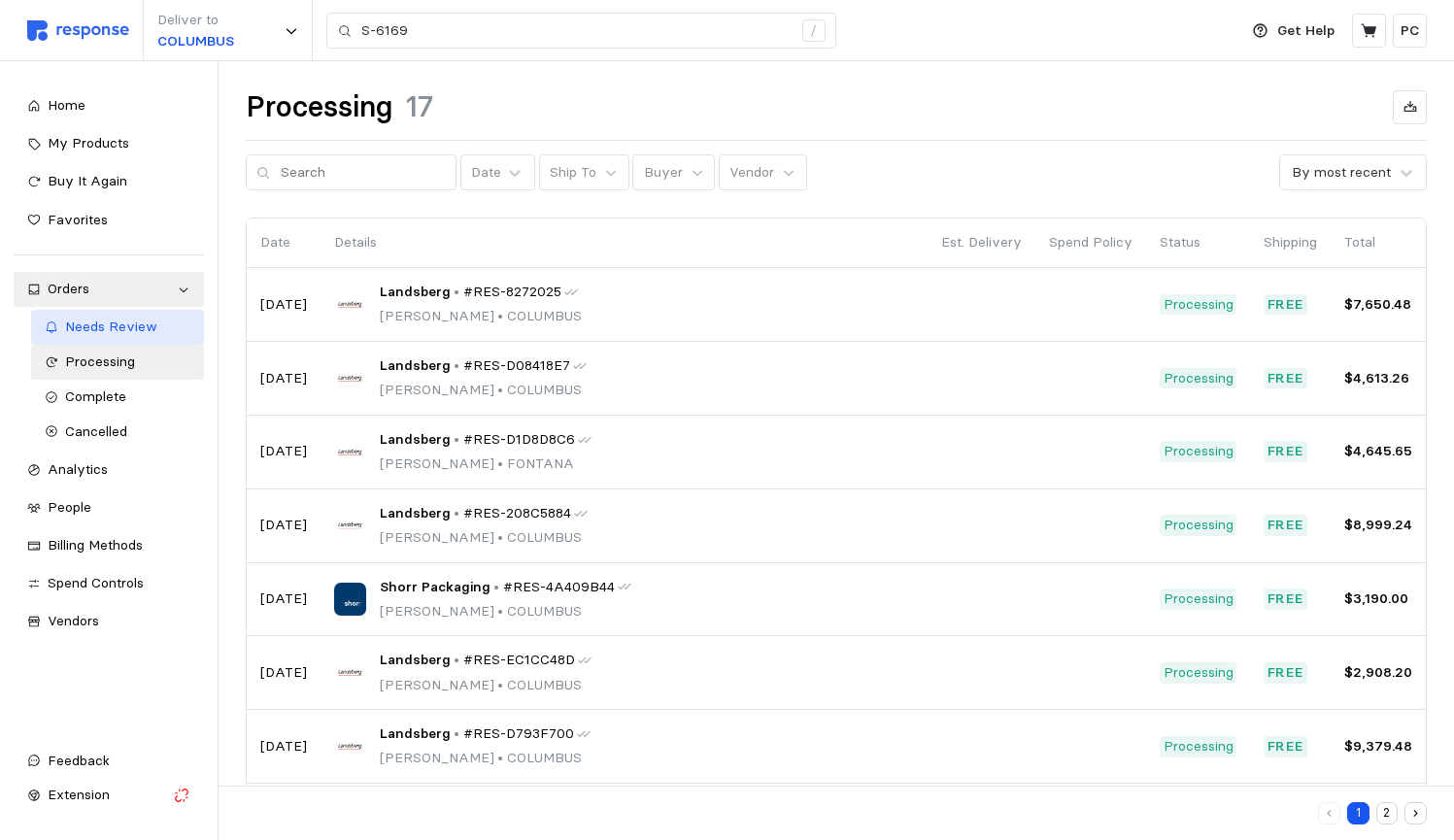
click at [129, 330] on span "Needs Review" at bounding box center [111, 327] width 92 height 18
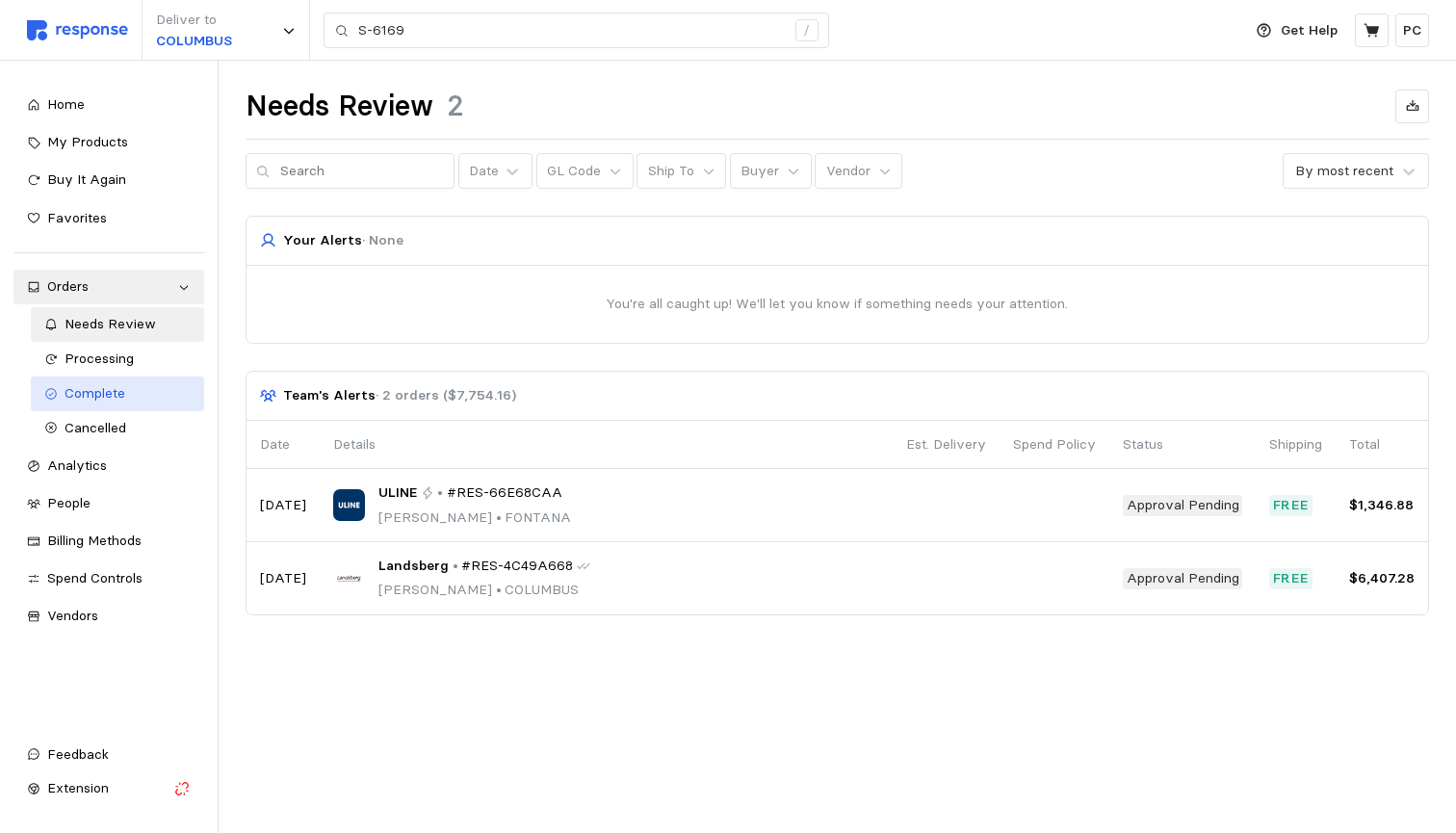
click at [121, 388] on span "Complete" at bounding box center [95, 393] width 61 height 18
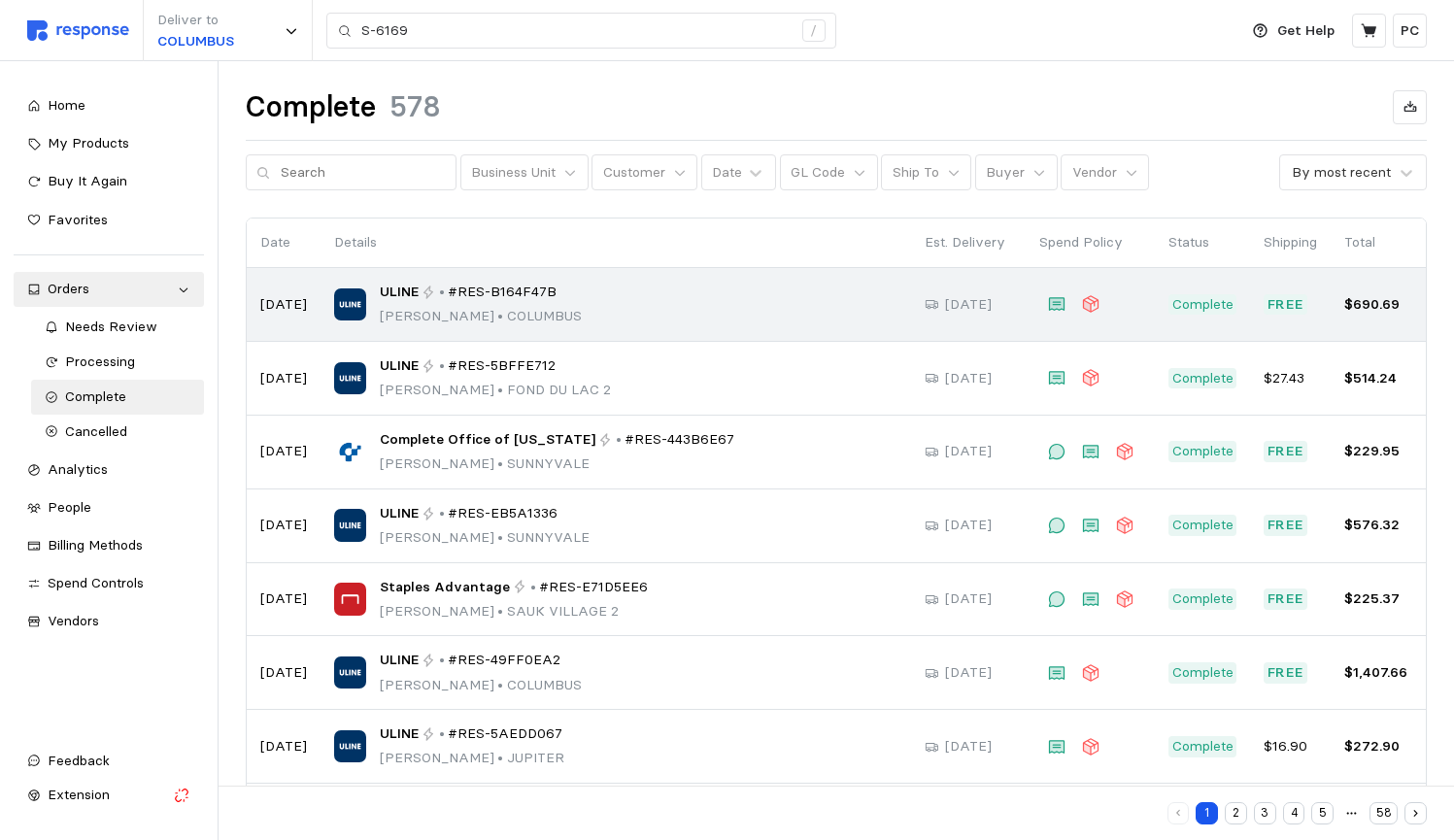
click at [491, 298] on span "#RES-B164F47B" at bounding box center [503, 292] width 109 height 22
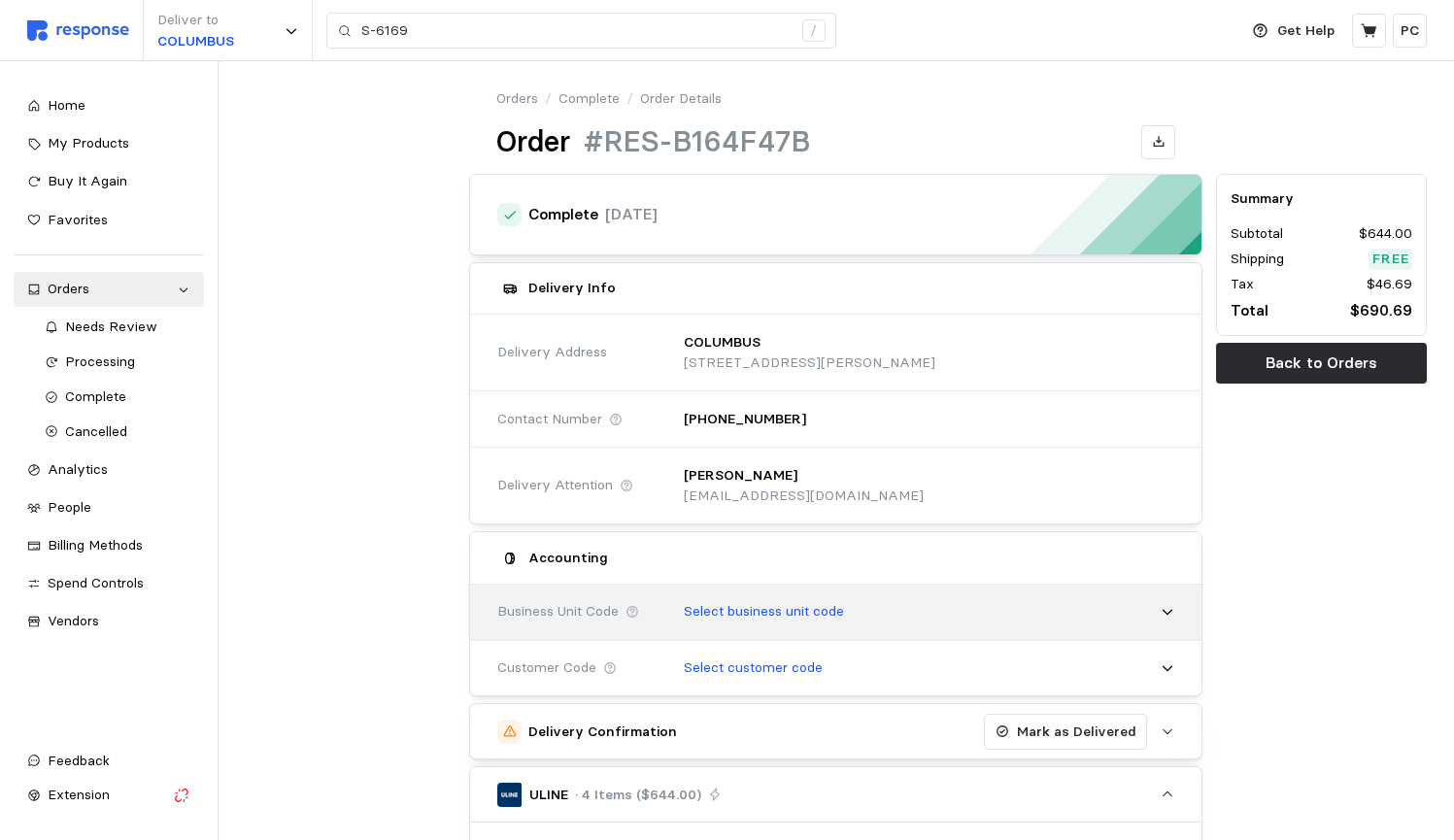
click at [854, 602] on div "Select business unit code" at bounding box center [922, 611] width 504 height 49
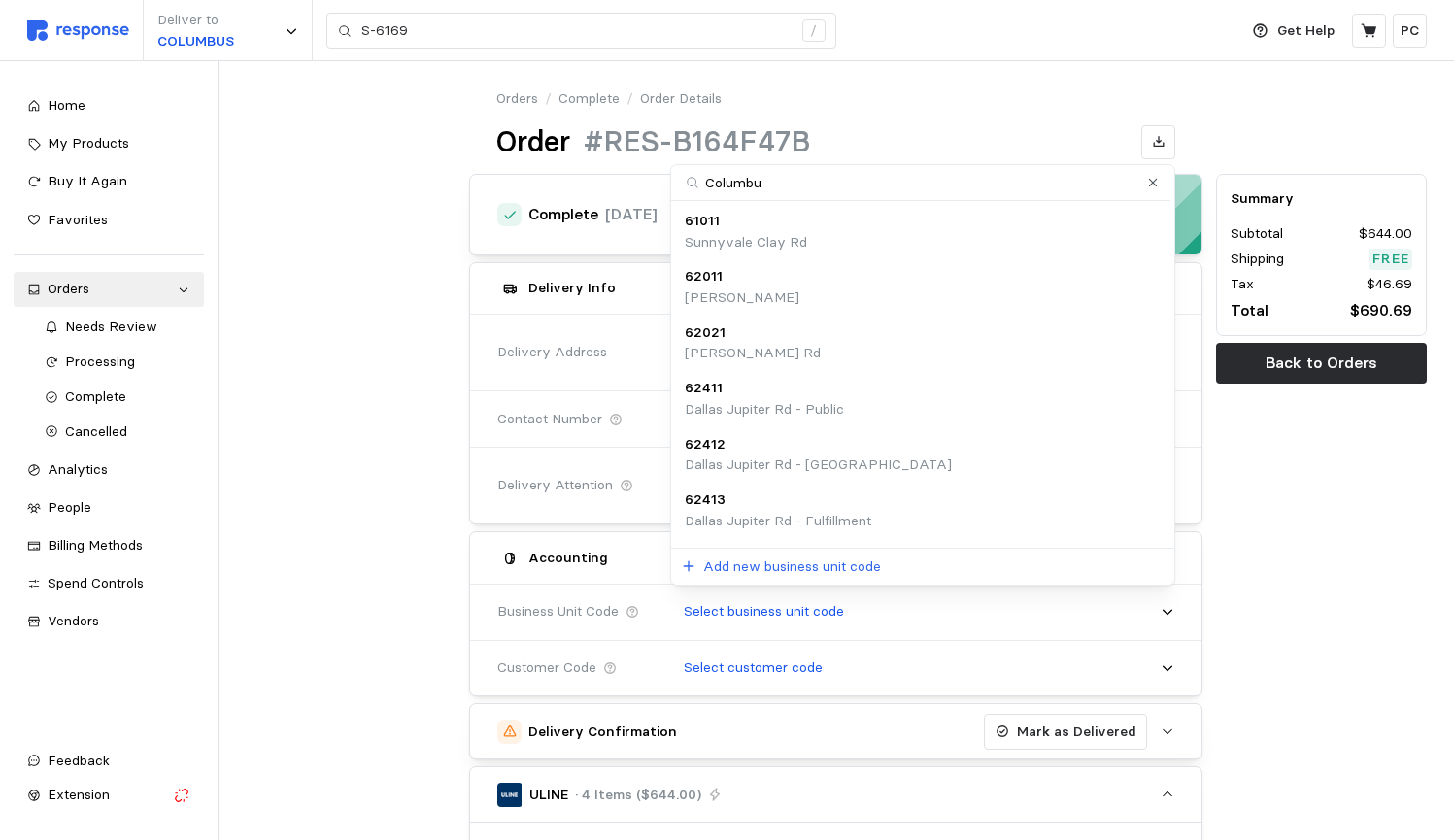
type input "Columbus"
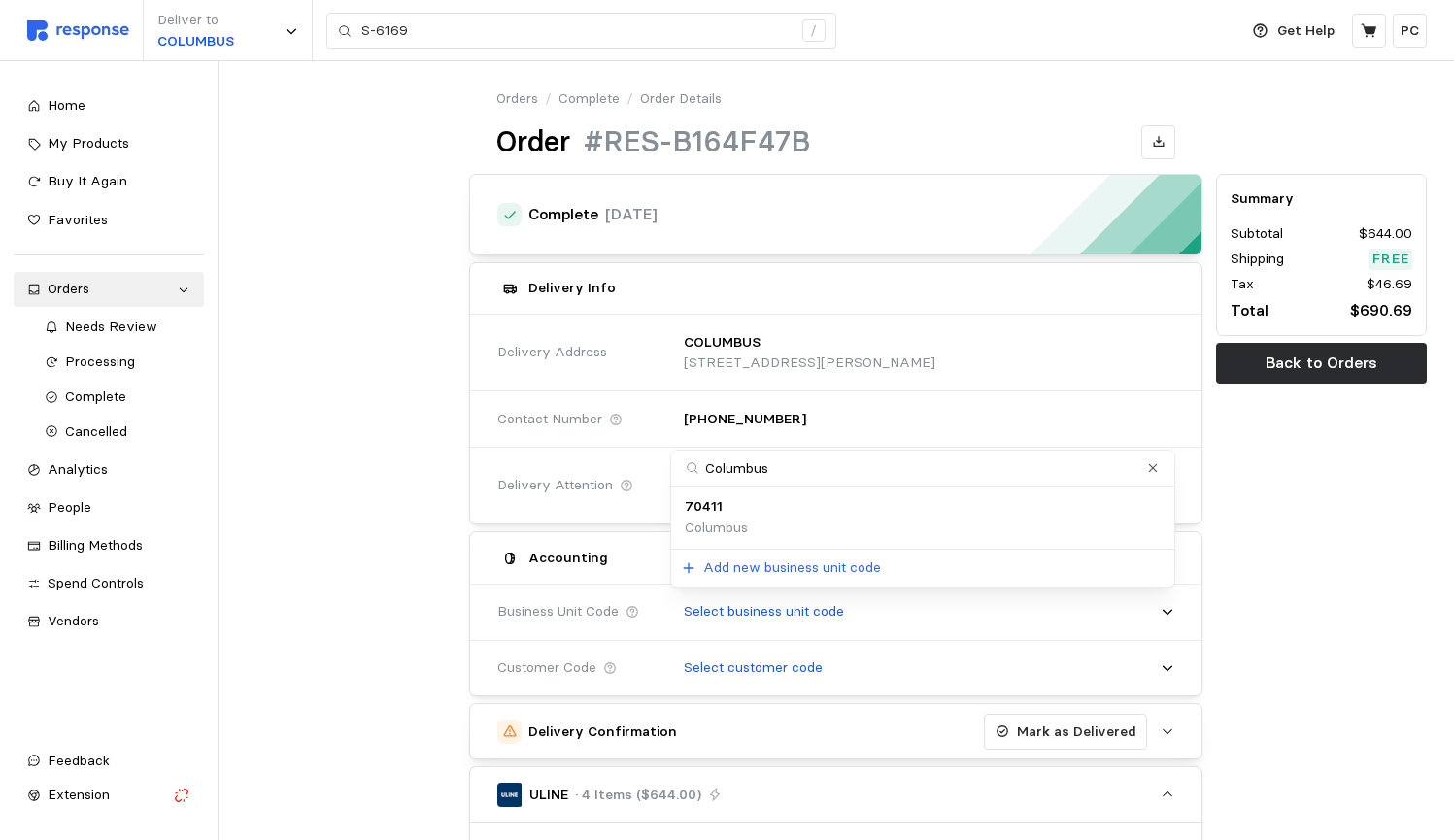
click at [749, 524] on div "70411 [GEOGRAPHIC_DATA]" at bounding box center [923, 517] width 476 height 42
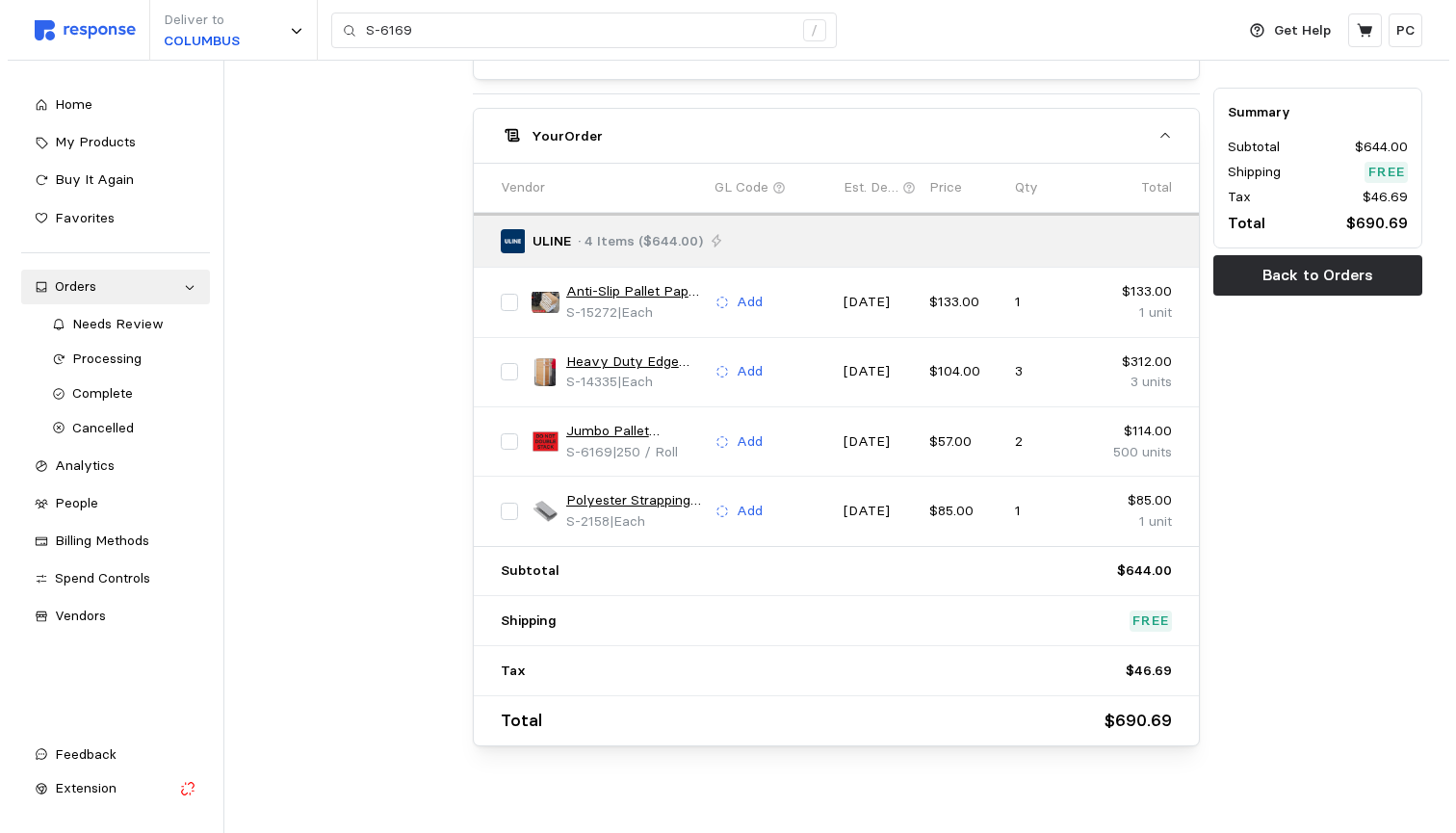
scroll to position [943, 0]
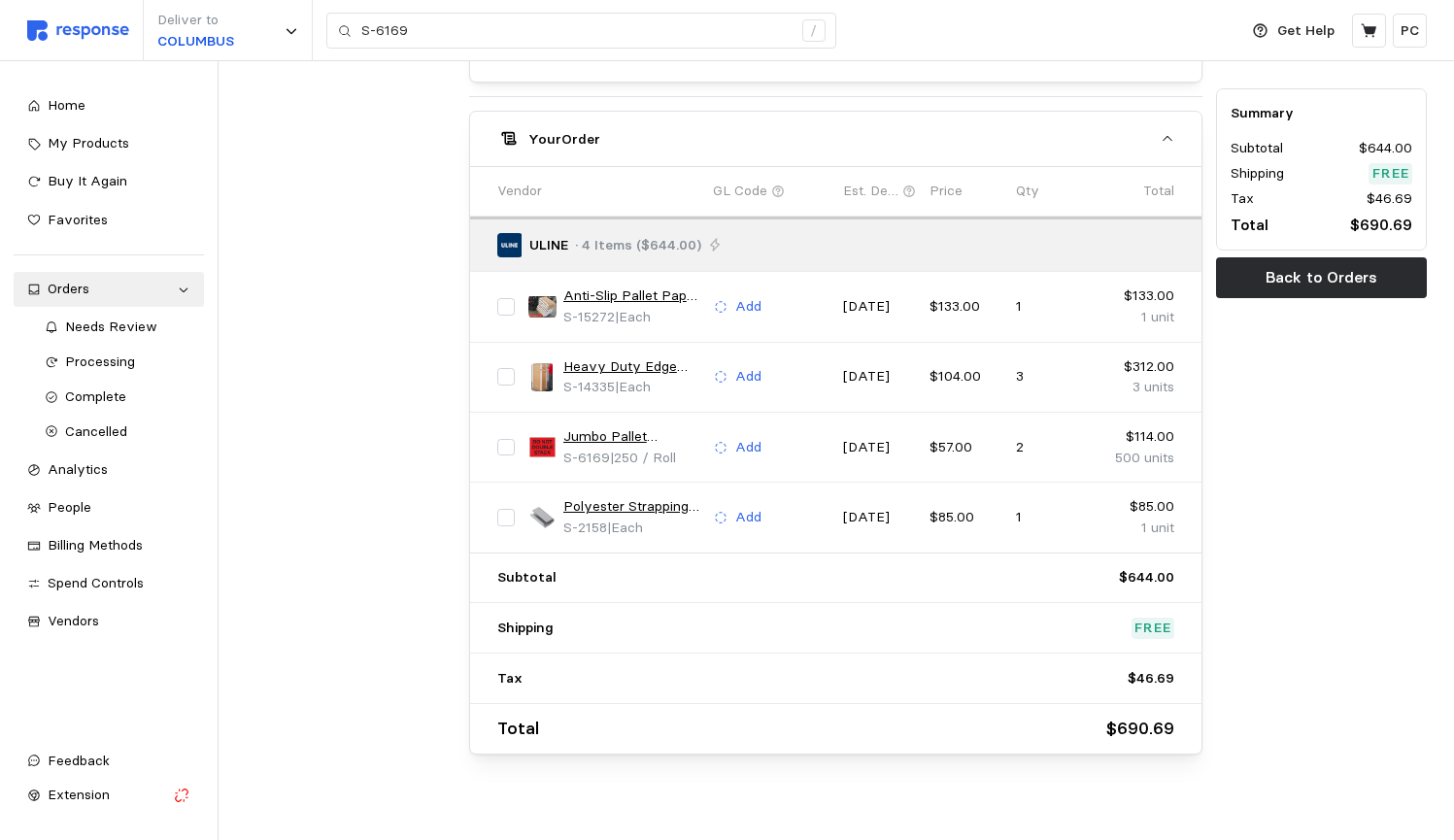
click at [607, 496] on link "Polyester Strapping Metal Seals - Gripper,5⁄8"" at bounding box center [632, 507] width 137 height 22
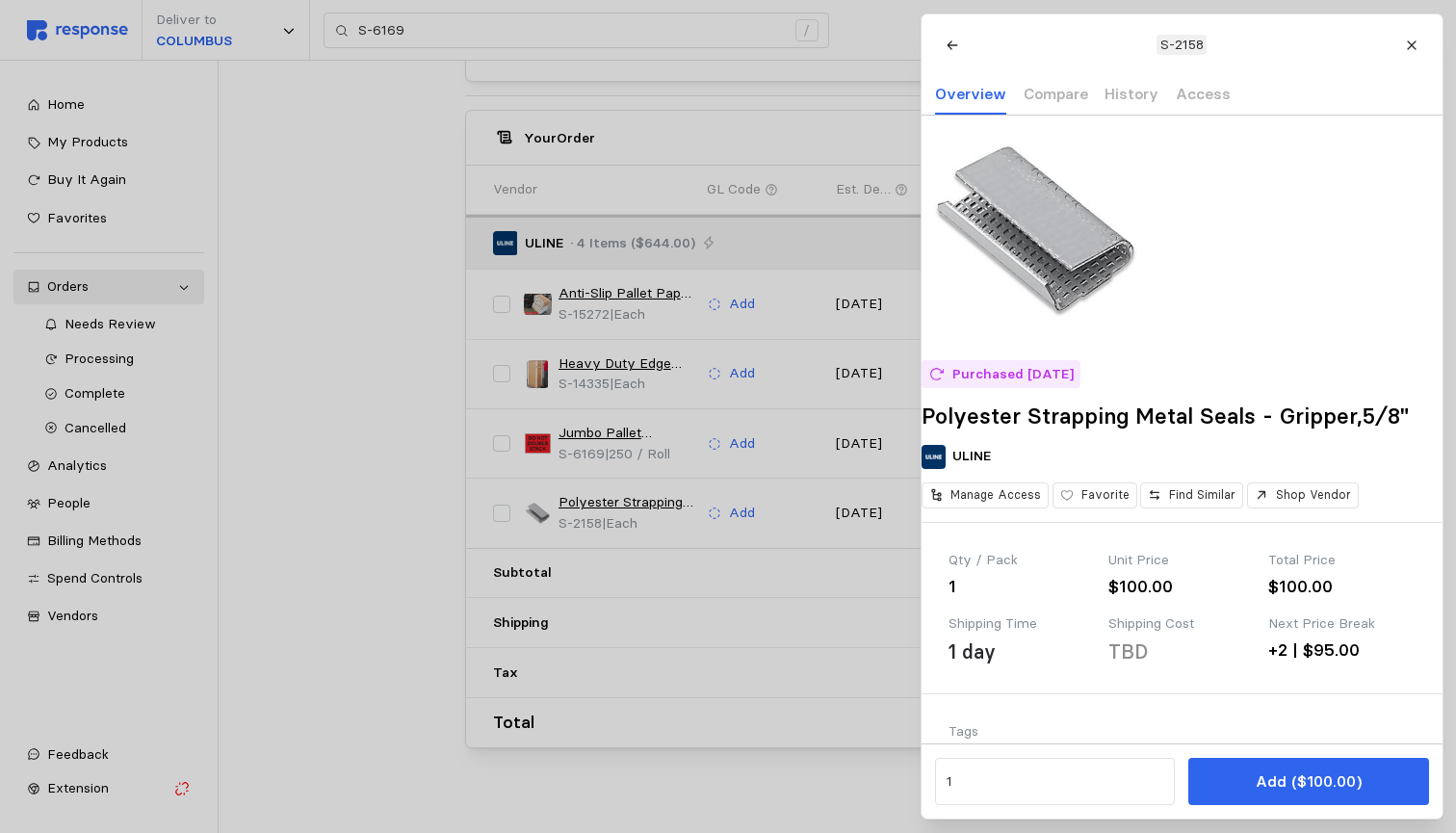
click at [712, 126] on div at bounding box center [728, 416] width 1456 height 833
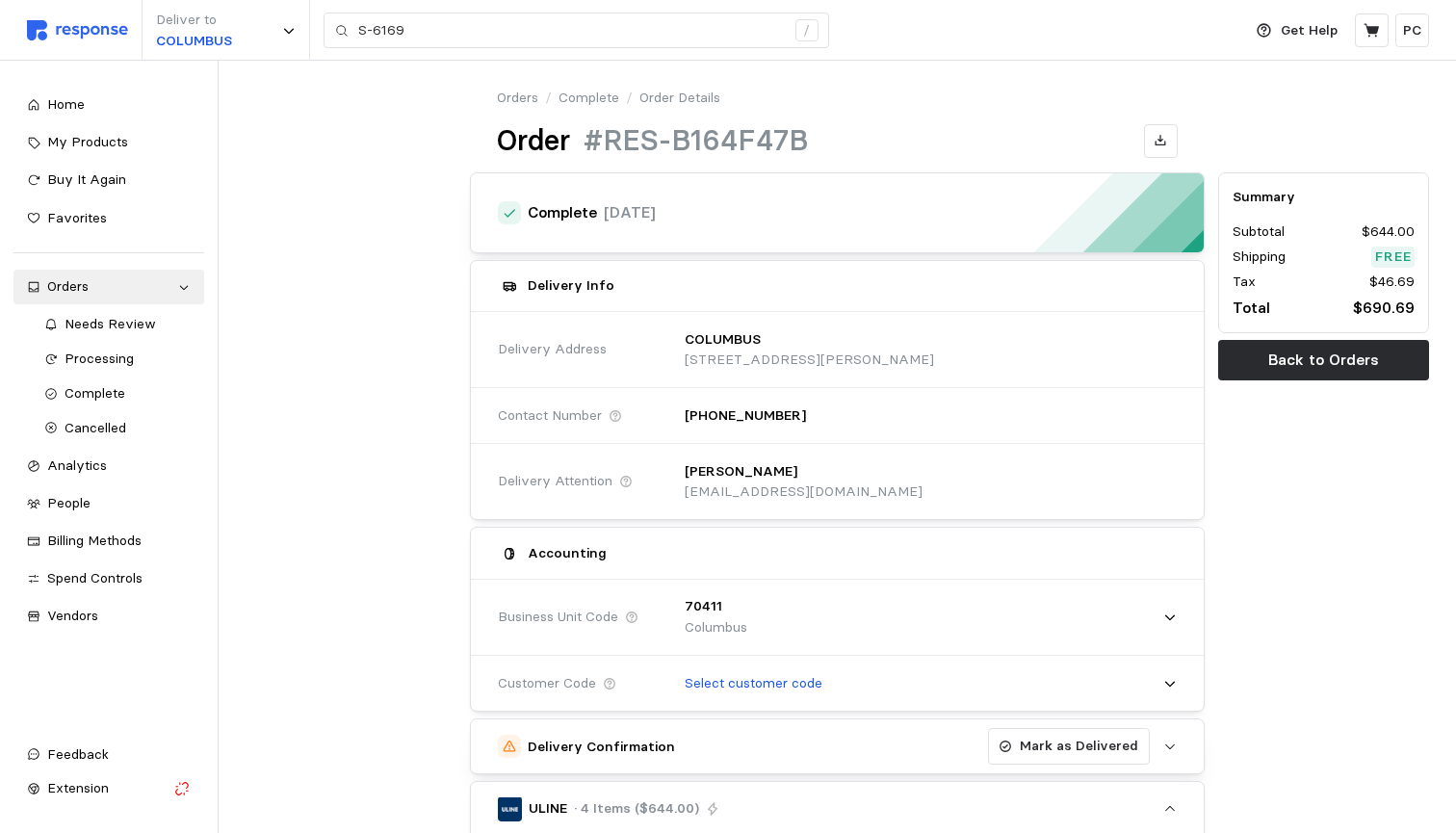
scroll to position [0, 0]
click at [1161, 138] on icon at bounding box center [1160, 139] width 11 height 11
click at [111, 384] on span "Complete" at bounding box center [95, 393] width 61 height 18
